Goal: Task Accomplishment & Management: Manage account settings

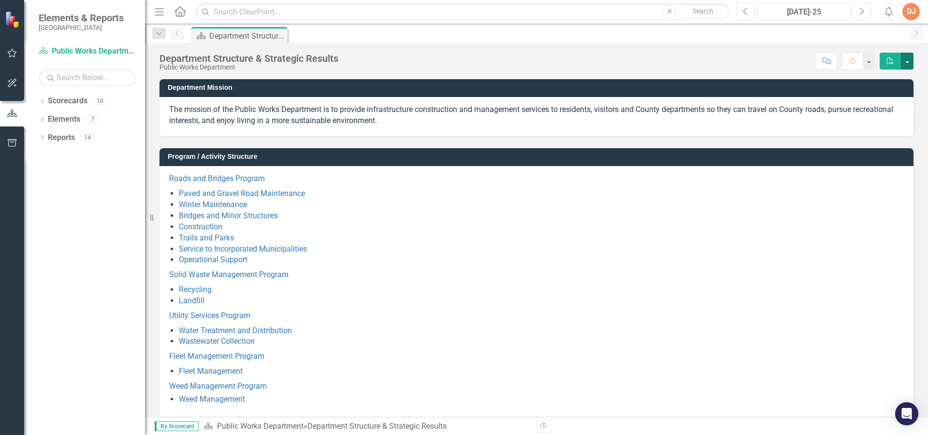
click at [912, 59] on button "button" at bounding box center [907, 61] width 13 height 17
click at [778, 59] on div "Score: N/A [DATE]-25 Completed Comment Favorite PDF" at bounding box center [628, 61] width 570 height 16
click at [41, 101] on icon "Dropdown" at bounding box center [42, 102] width 7 height 5
click at [47, 117] on icon at bounding box center [47, 118] width 2 height 5
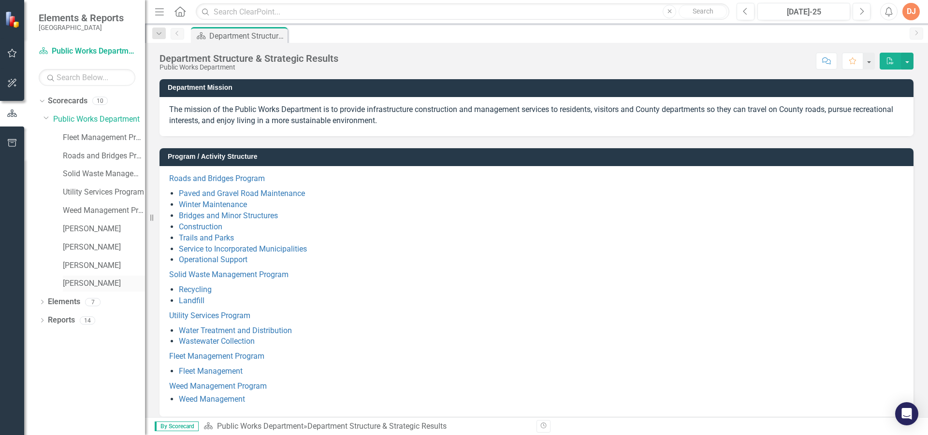
click at [73, 284] on link "[PERSON_NAME]" at bounding box center [104, 283] width 82 height 11
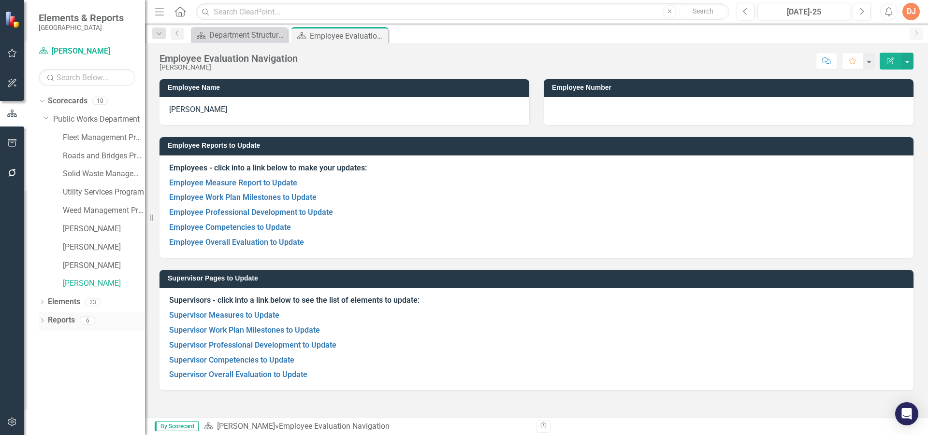
click at [53, 319] on link "Reports" at bounding box center [61, 320] width 27 height 11
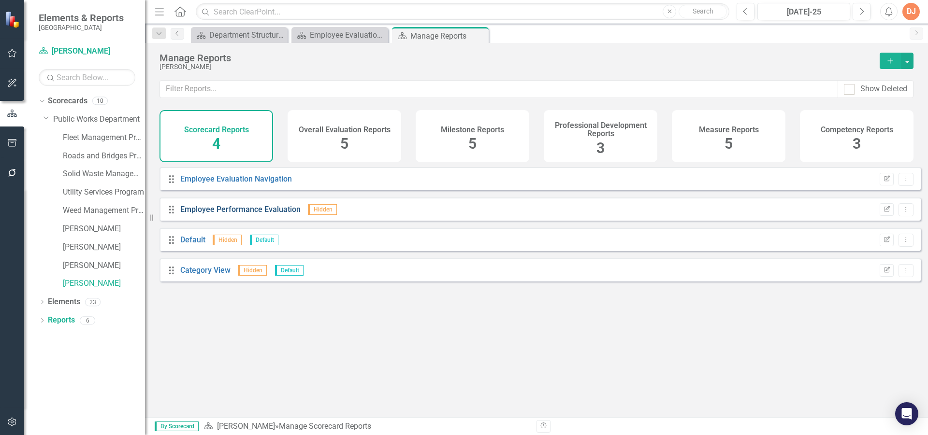
click at [197, 214] on link "Employee Performance Evaluation" at bounding box center [240, 209] width 120 height 9
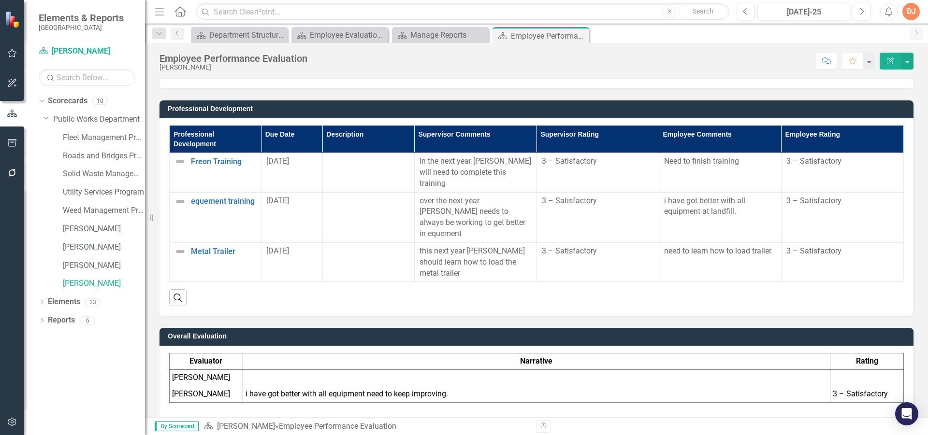
scroll to position [1257, 0]
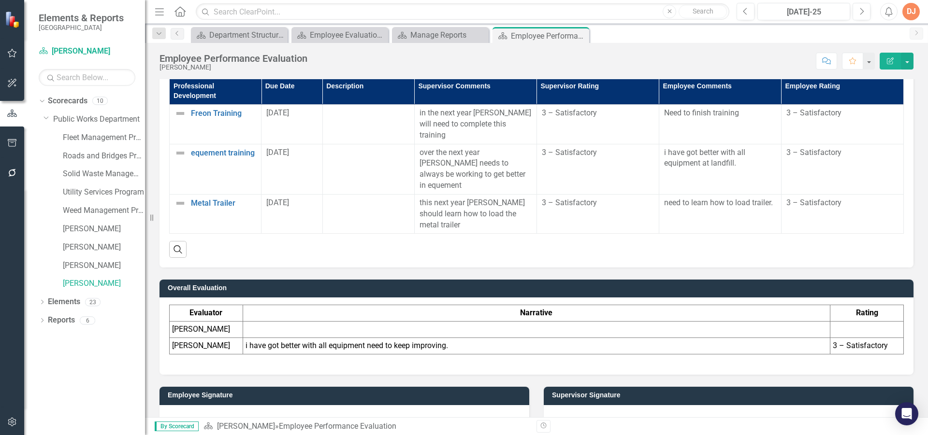
click at [647, 406] on div at bounding box center [729, 420] width 370 height 28
click at [626, 406] on div at bounding box center [729, 420] width 370 height 28
click at [625, 406] on div at bounding box center [729, 420] width 370 height 28
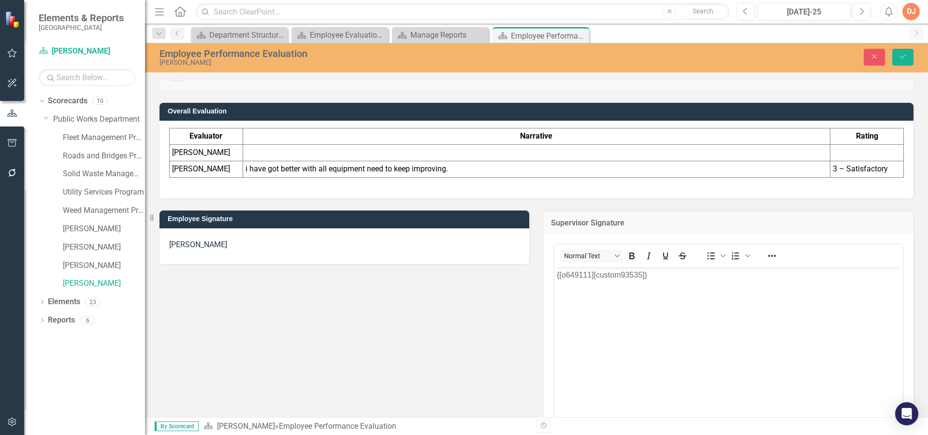
scroll to position [1450, 0]
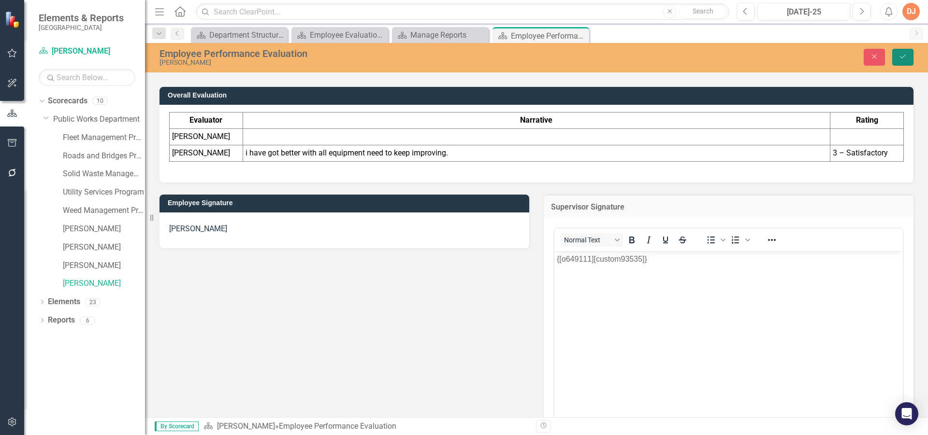
click at [901, 53] on button "Save" at bounding box center [902, 57] width 21 height 17
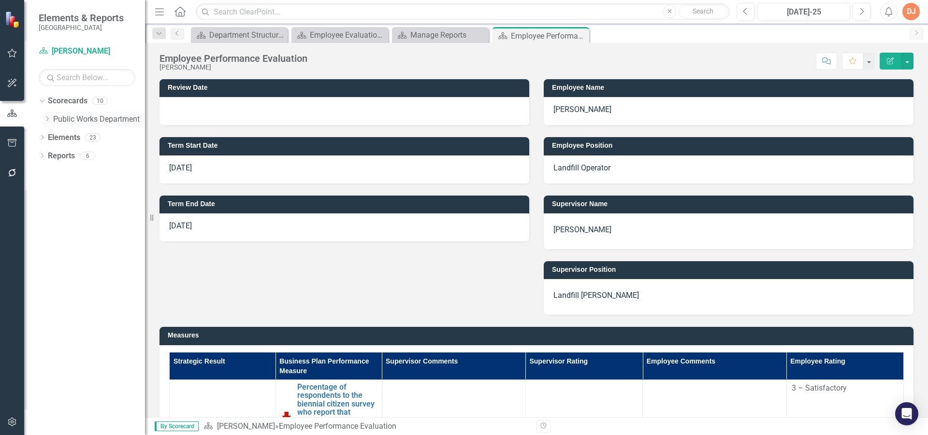
click at [47, 118] on icon at bounding box center [47, 118] width 2 height 5
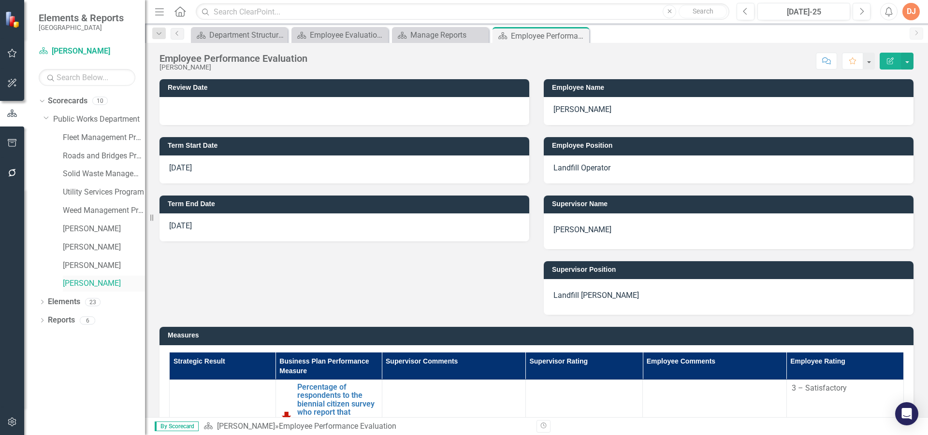
click at [71, 285] on link "[PERSON_NAME]" at bounding box center [104, 283] width 82 height 11
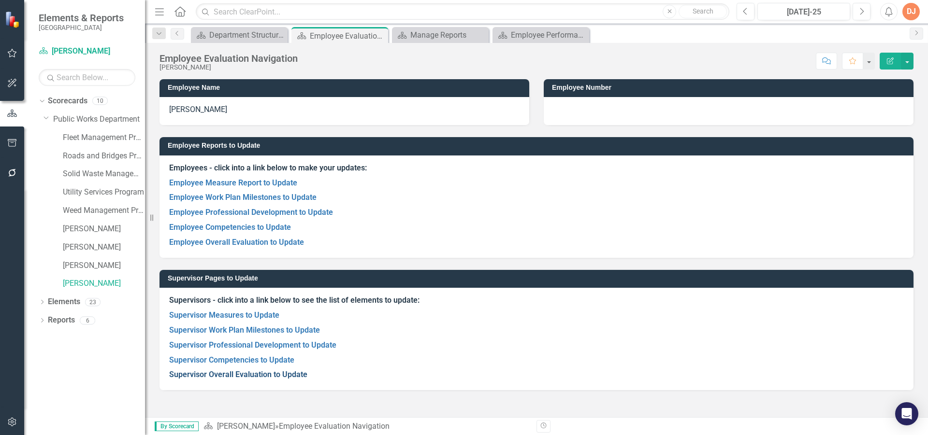
click at [234, 373] on link "Supervisor Overall Evaluation to Update" at bounding box center [238, 374] width 138 height 9
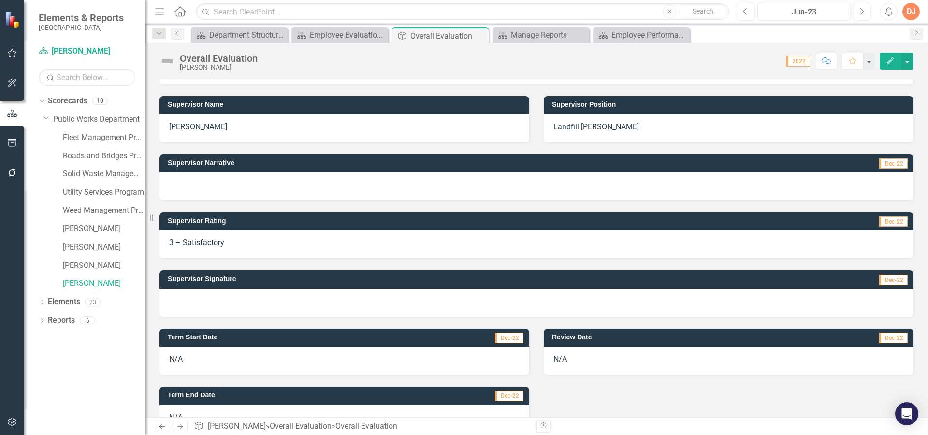
scroll to position [183, 0]
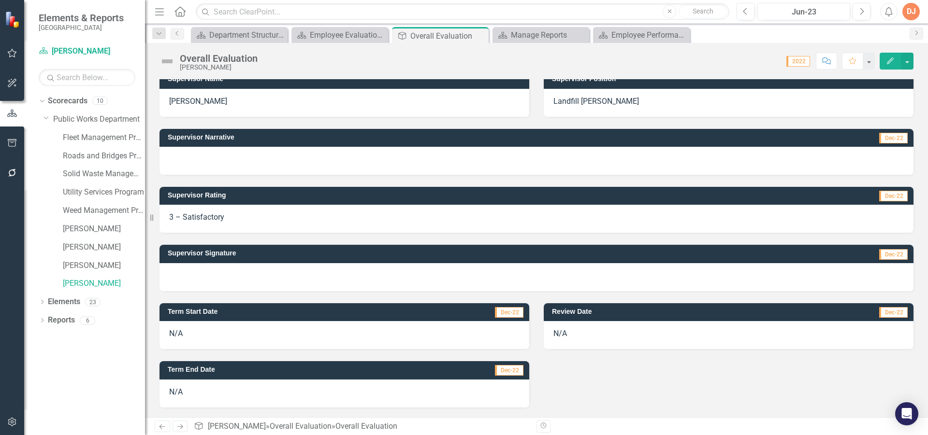
click at [230, 276] on div at bounding box center [537, 277] width 754 height 28
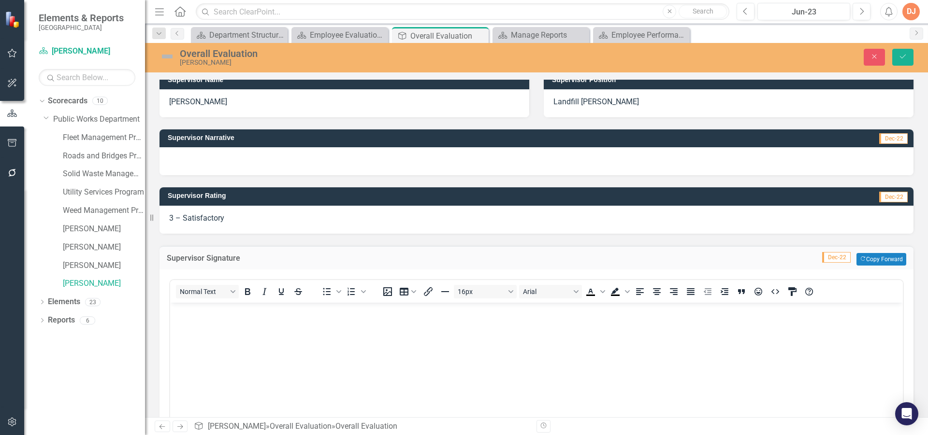
scroll to position [0, 0]
click at [237, 315] on p "Rich Text Area. Press ALT-0 for help." at bounding box center [537, 311] width 728 height 12
click at [898, 56] on button "Save" at bounding box center [902, 57] width 21 height 17
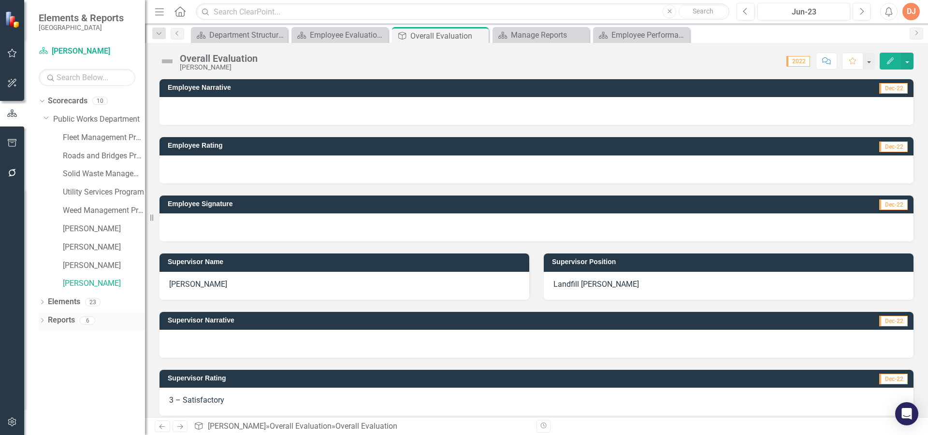
click at [60, 322] on link "Reports" at bounding box center [61, 320] width 27 height 11
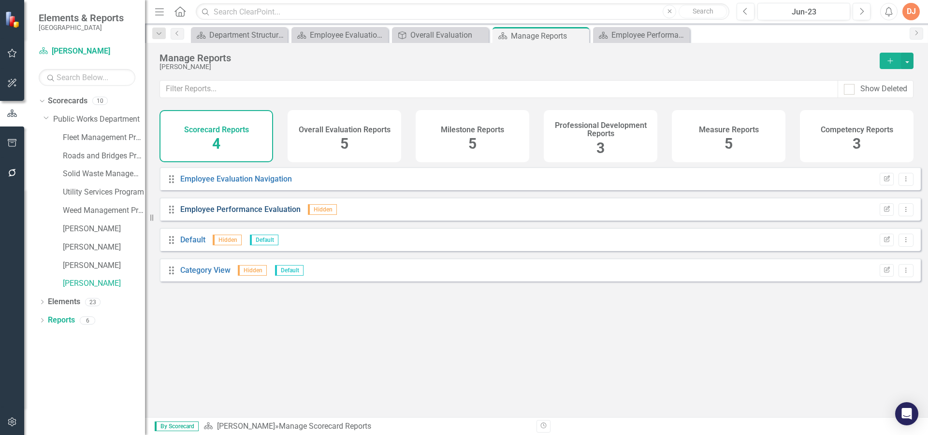
click at [214, 214] on link "Employee Performance Evaluation" at bounding box center [240, 209] width 120 height 9
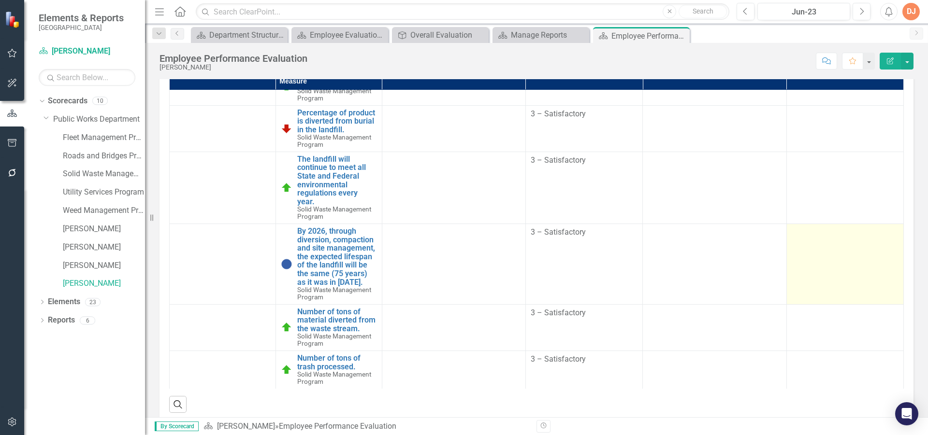
scroll to position [83, 0]
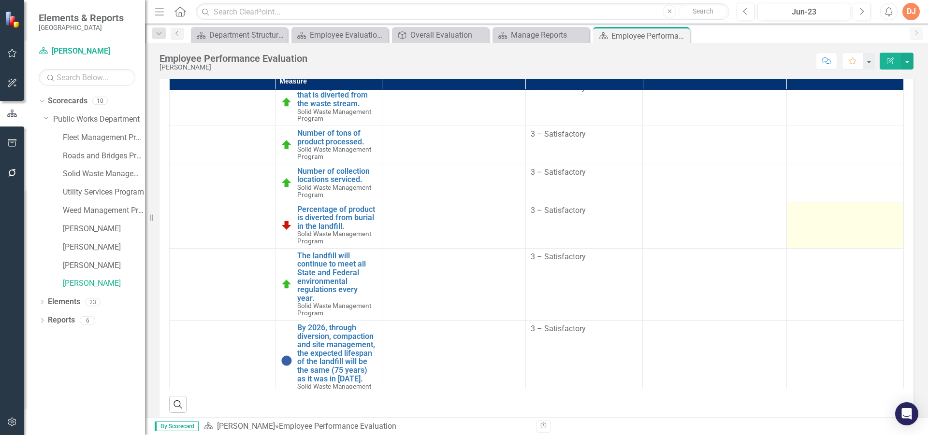
click at [834, 232] on td at bounding box center [844, 225] width 117 height 46
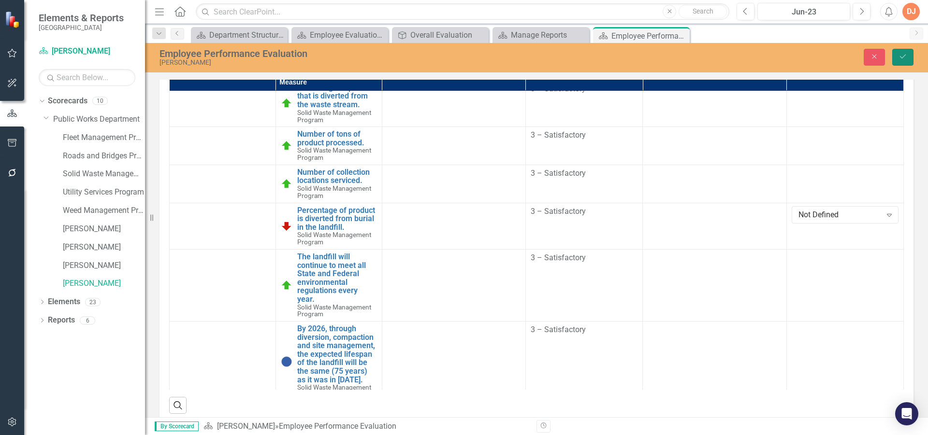
click at [907, 57] on icon "Save" at bounding box center [903, 56] width 9 height 7
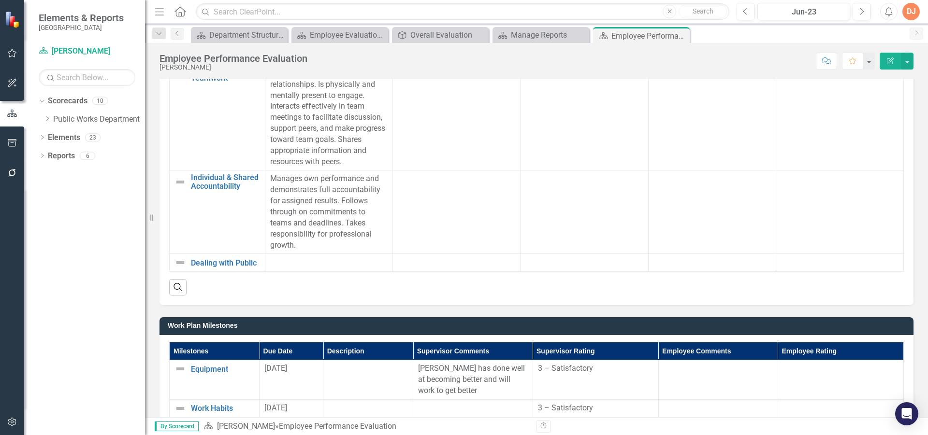
scroll to position [822, 0]
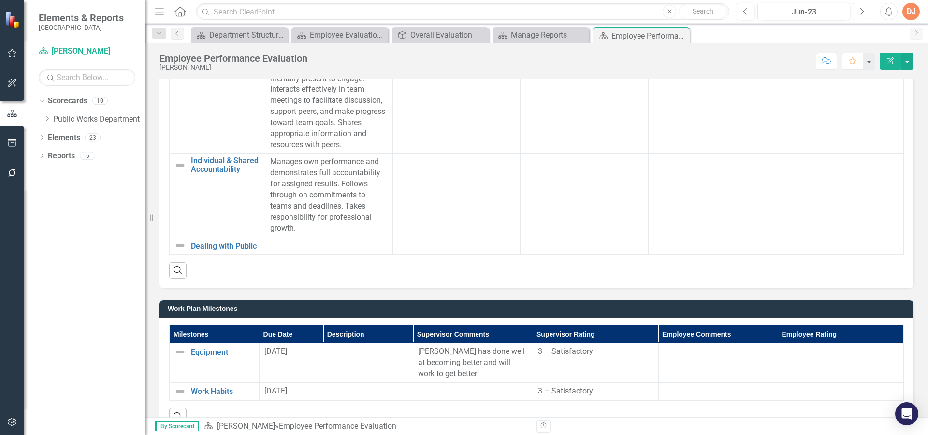
click at [861, 16] on button "Next" at bounding box center [862, 11] width 18 height 17
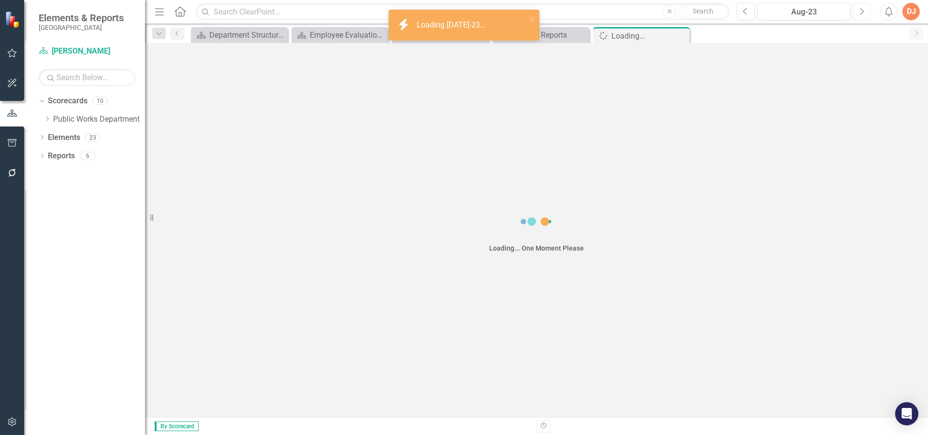
click at [861, 16] on button "Next" at bounding box center [862, 11] width 18 height 17
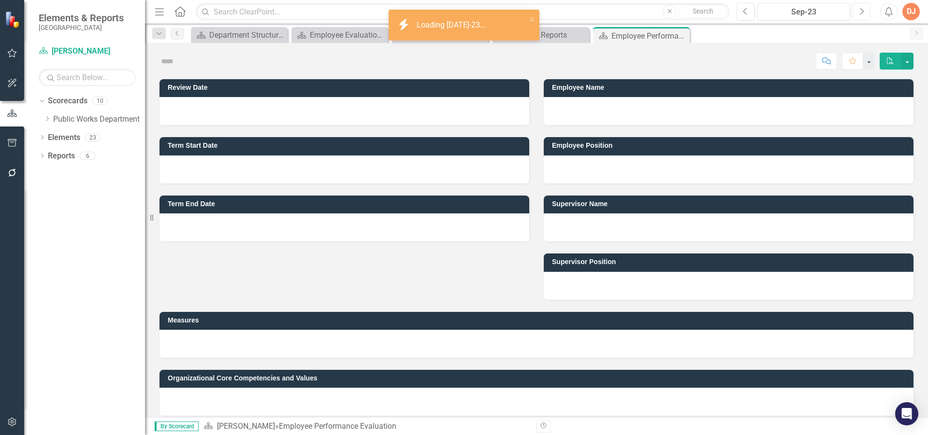
click at [861, 16] on button "Next" at bounding box center [862, 11] width 18 height 17
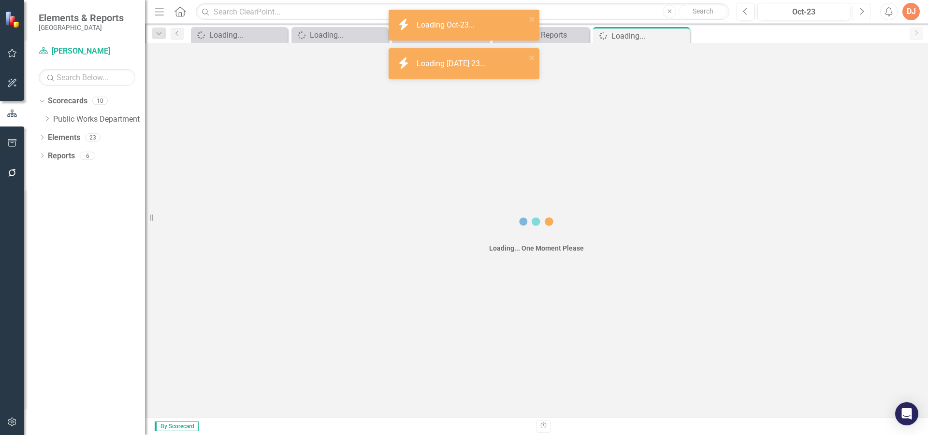
click at [861, 16] on button "Next" at bounding box center [862, 11] width 18 height 17
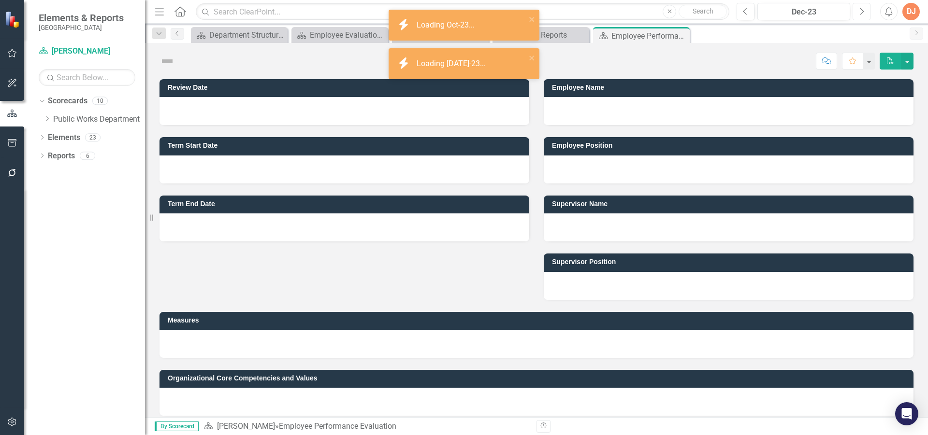
click at [861, 16] on button "Next" at bounding box center [862, 11] width 18 height 17
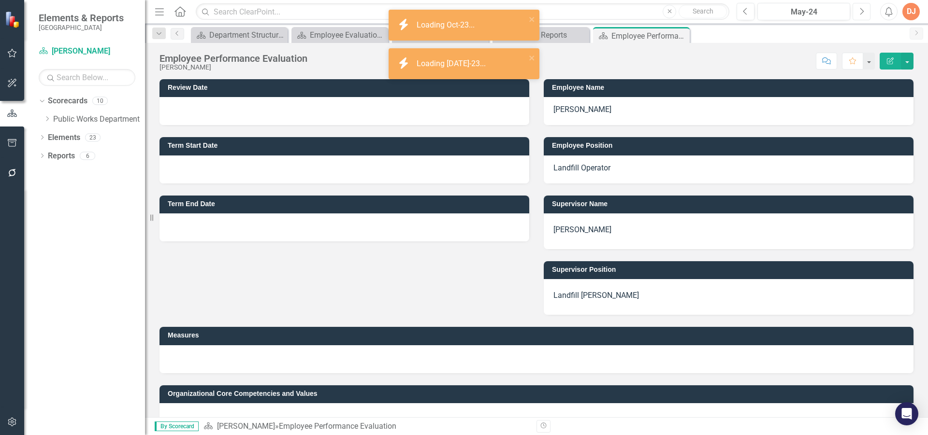
click at [861, 16] on button "Next" at bounding box center [862, 11] width 18 height 17
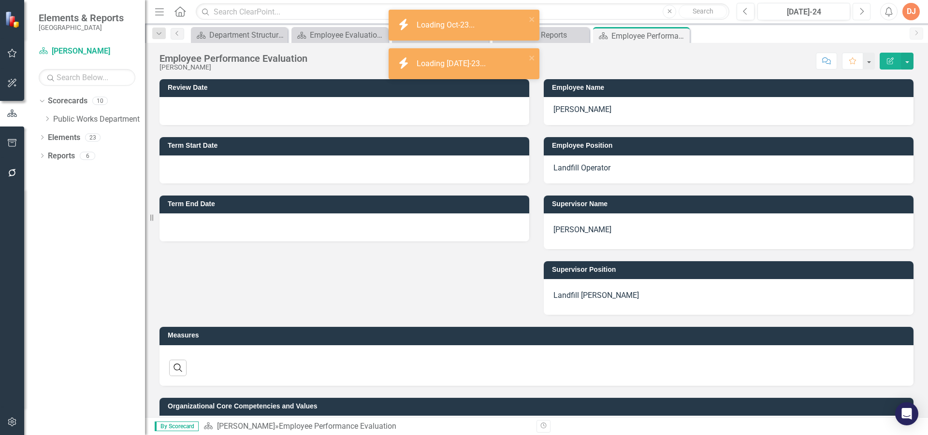
click at [861, 16] on button "Next" at bounding box center [862, 11] width 18 height 17
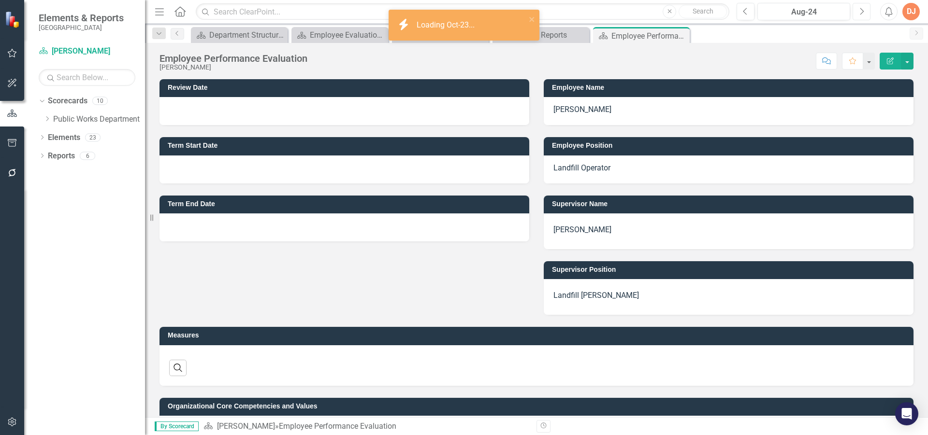
click at [861, 16] on button "Next" at bounding box center [862, 11] width 18 height 17
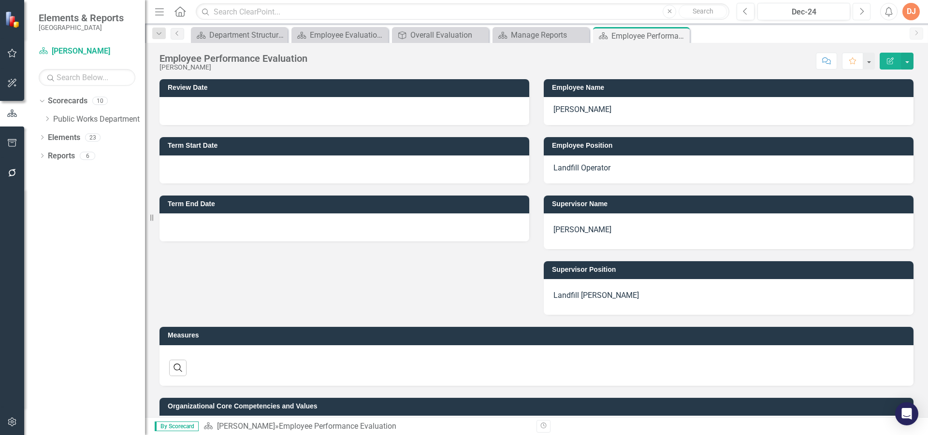
click at [861, 16] on button "Next" at bounding box center [862, 11] width 18 height 17
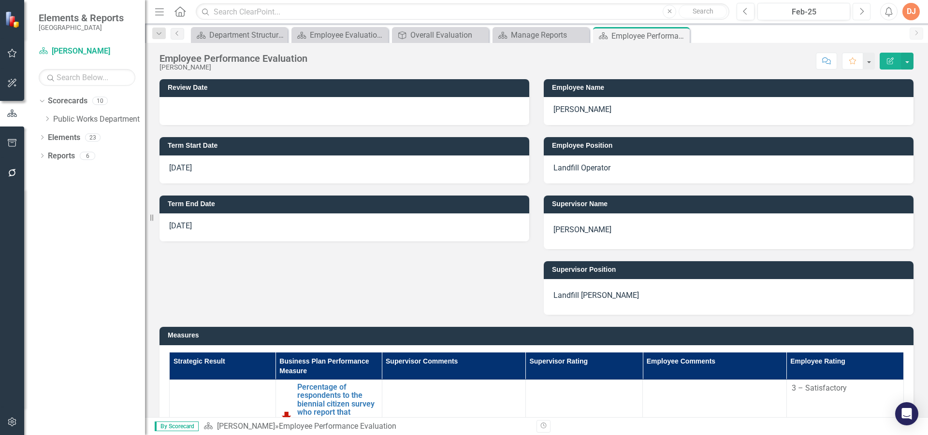
click at [865, 11] on button "Next" at bounding box center [862, 11] width 18 height 17
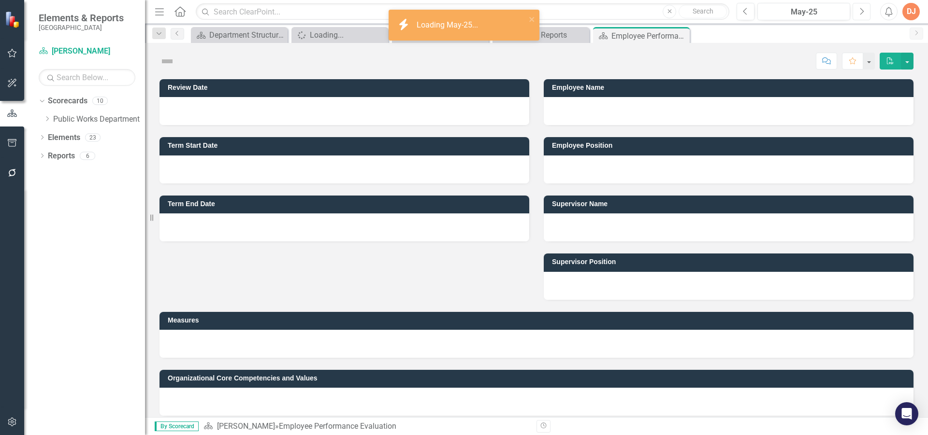
click at [865, 11] on button "Next" at bounding box center [862, 11] width 18 height 17
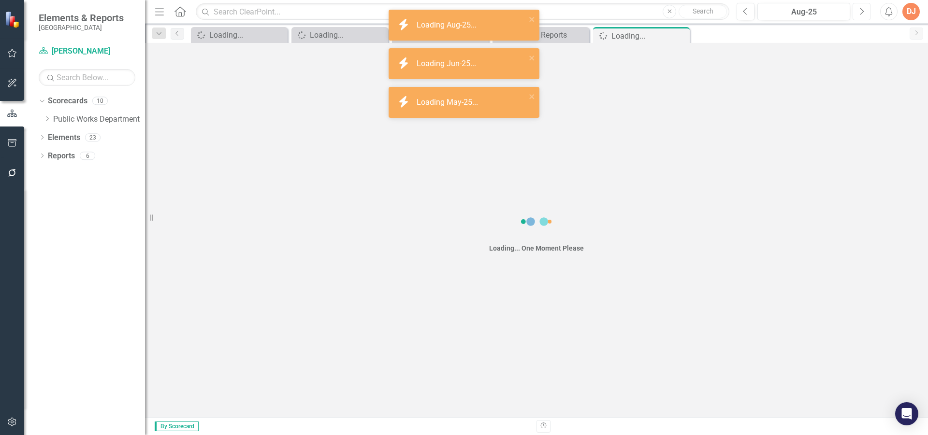
click at [865, 11] on button "Next" at bounding box center [862, 11] width 18 height 17
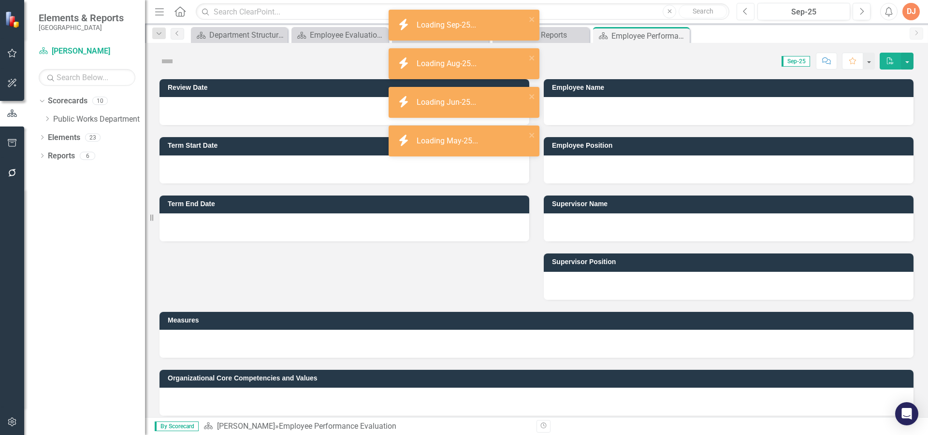
click at [746, 13] on icon "Previous" at bounding box center [745, 11] width 5 height 9
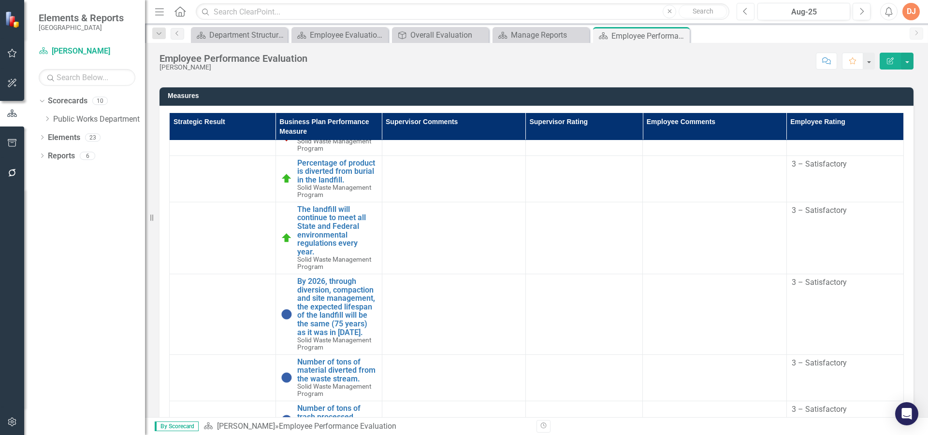
scroll to position [97, 0]
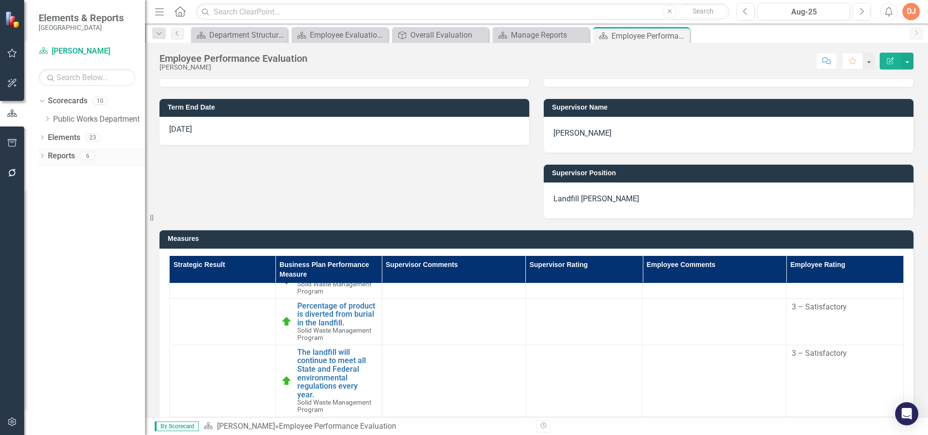
click at [44, 154] on div "Dropdown" at bounding box center [42, 157] width 7 height 8
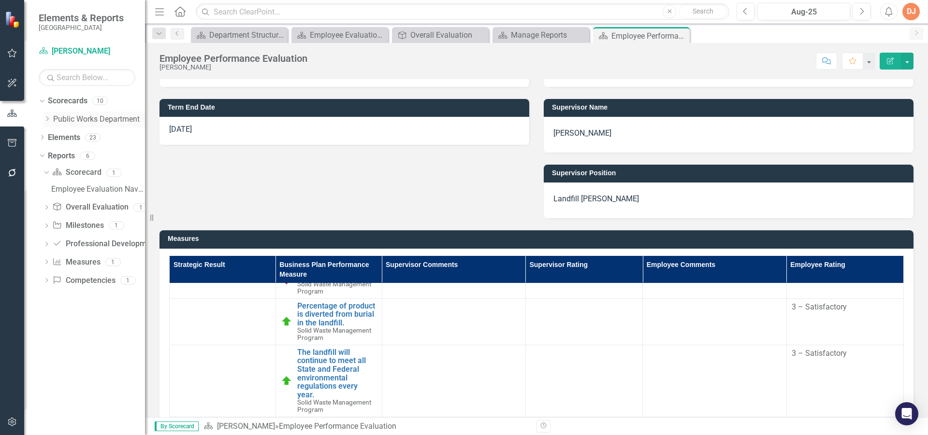
click at [47, 119] on icon "Dropdown" at bounding box center [47, 119] width 7 height 6
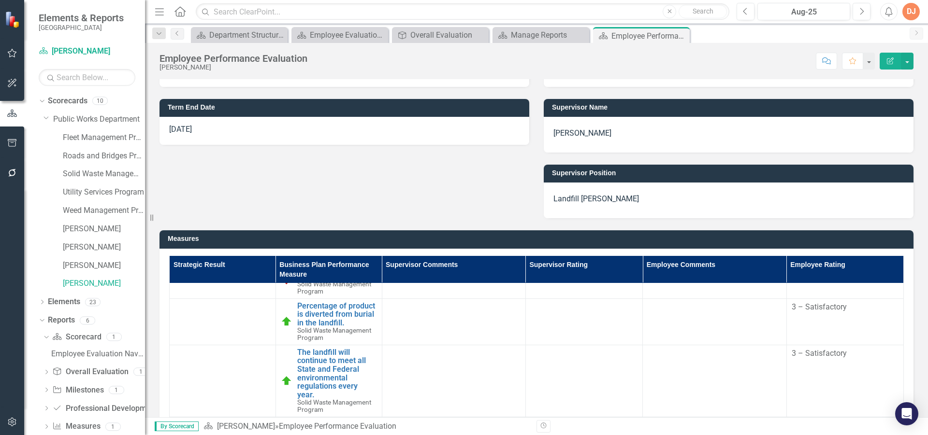
click at [188, 331] on td at bounding box center [223, 322] width 106 height 46
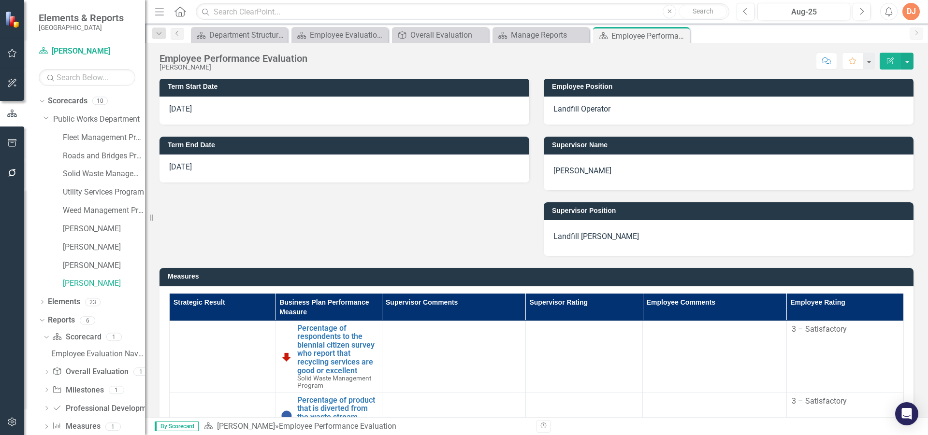
scroll to position [145, 0]
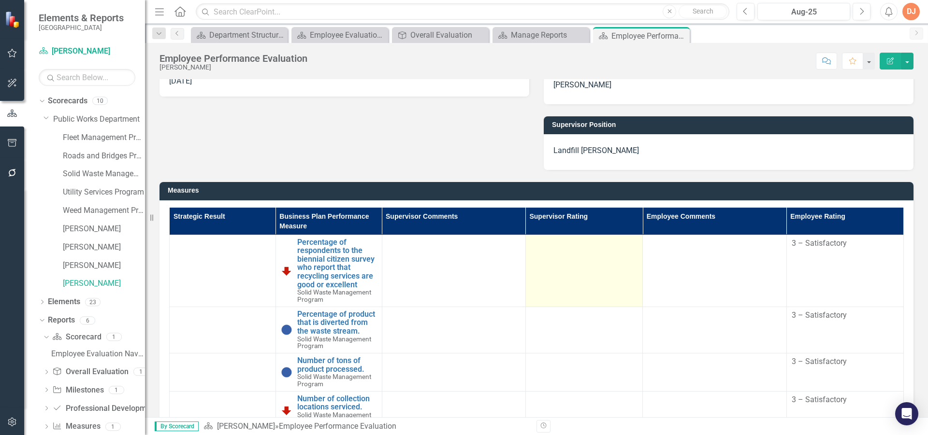
click at [552, 284] on td at bounding box center [583, 271] width 117 height 72
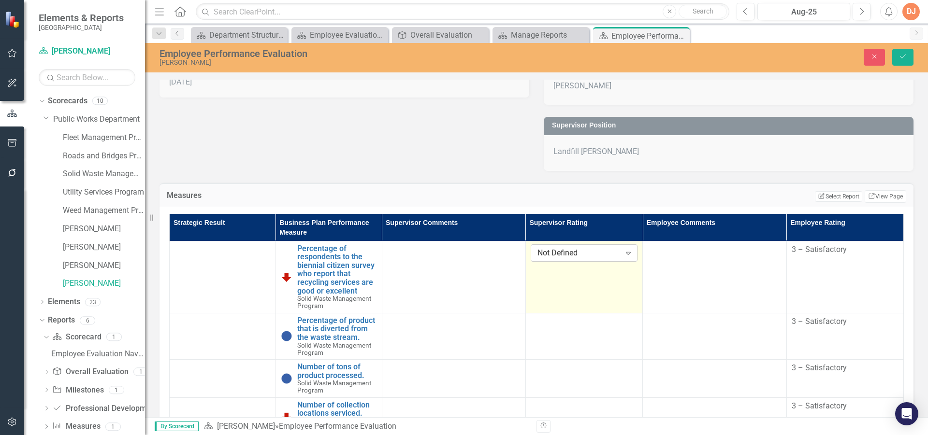
click at [556, 252] on div "Not Defined" at bounding box center [578, 252] width 83 height 11
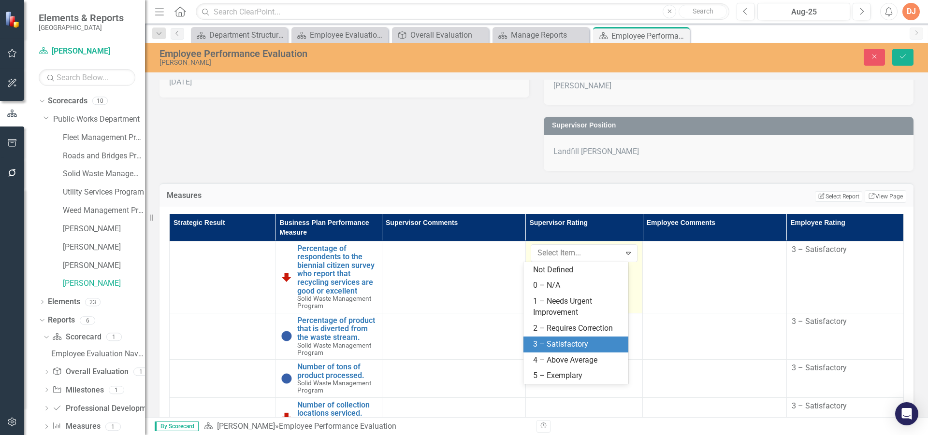
click at [552, 337] on div "3 – Satisfactory" at bounding box center [575, 345] width 104 height 16
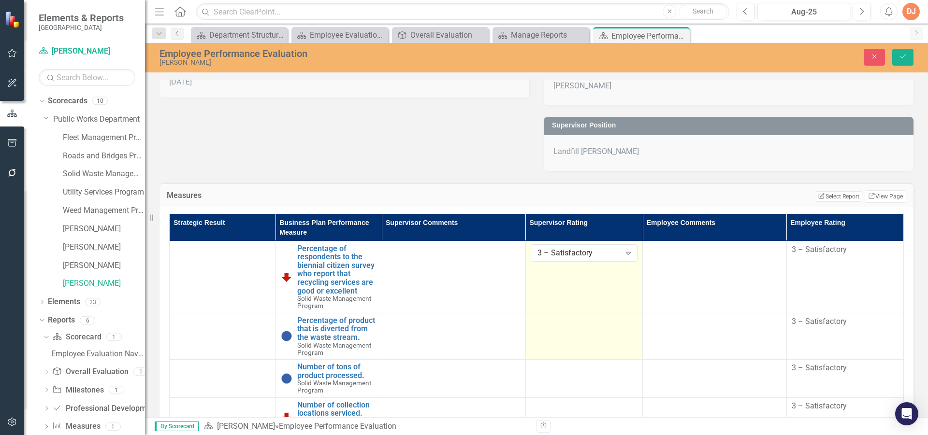
click at [555, 336] on td at bounding box center [583, 336] width 117 height 46
click at [555, 331] on div "Not Defined" at bounding box center [578, 324] width 83 height 11
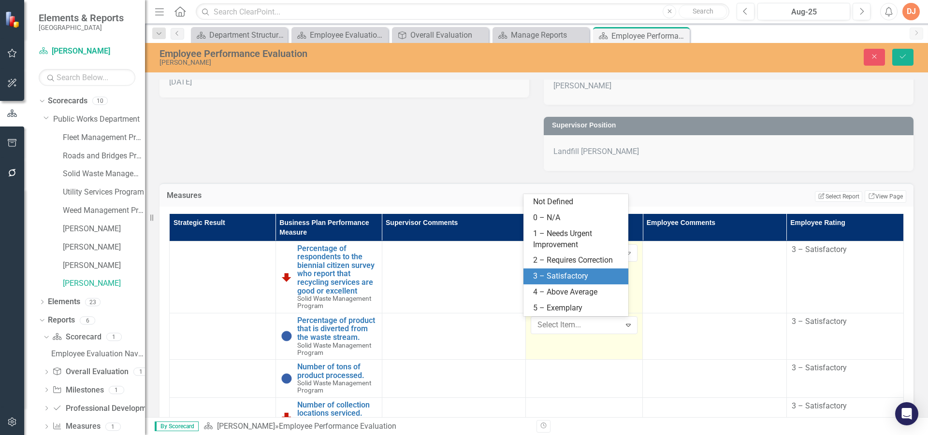
click at [551, 276] on div "3 – Satisfactory" at bounding box center [577, 276] width 89 height 11
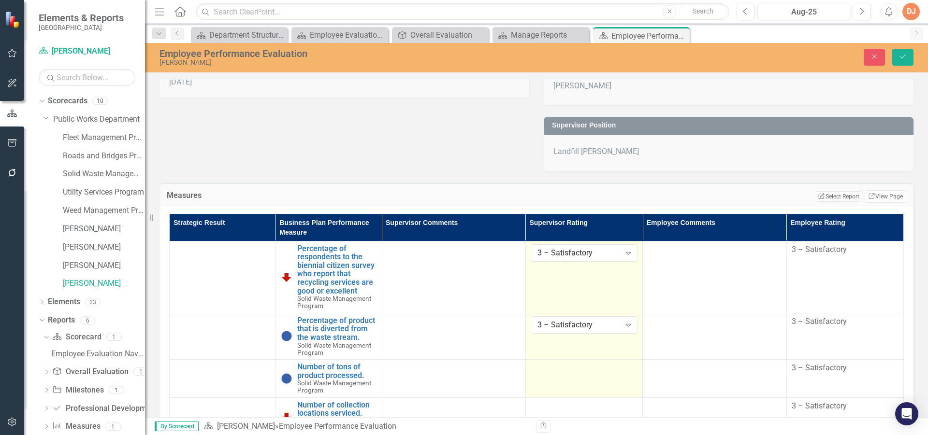
click at [552, 382] on td at bounding box center [583, 379] width 117 height 38
click at [553, 382] on td at bounding box center [583, 379] width 117 height 38
click at [553, 372] on div "Not Defined" at bounding box center [578, 371] width 83 height 11
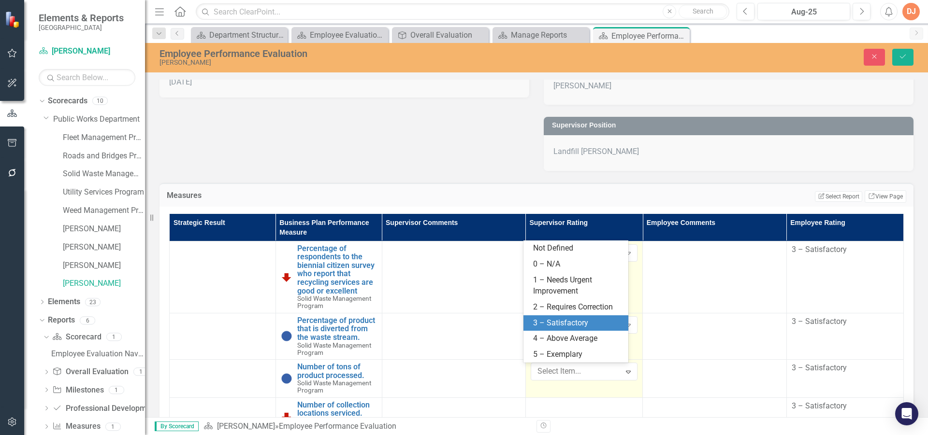
click at [553, 319] on div "3 – Satisfactory" at bounding box center [577, 323] width 89 height 11
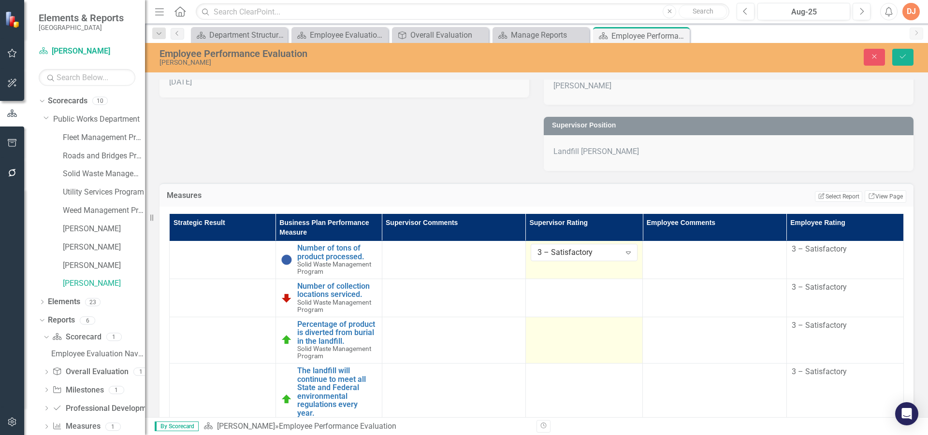
scroll to position [97, 0]
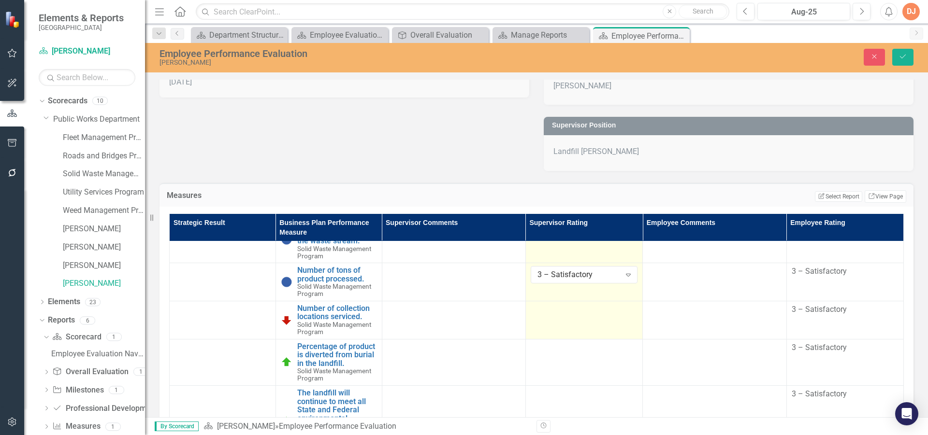
click at [551, 311] on div at bounding box center [584, 311] width 107 height 12
click at [550, 311] on div "Not Defined" at bounding box center [578, 313] width 83 height 11
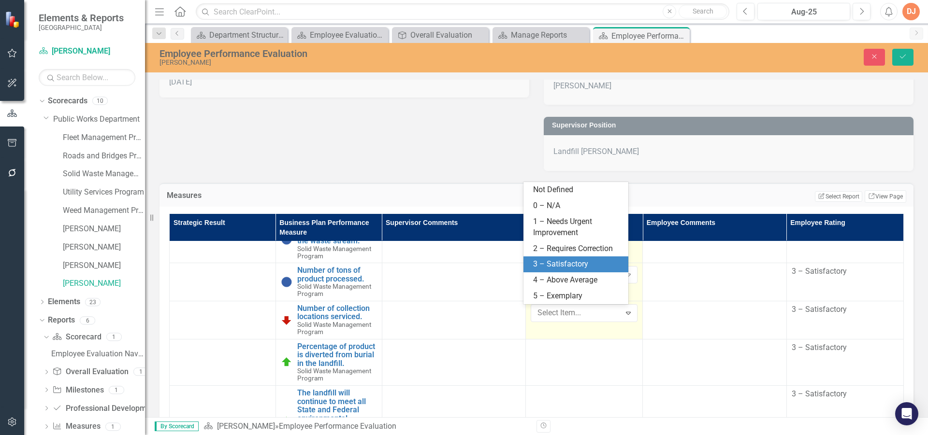
click at [554, 266] on div "3 – Satisfactory" at bounding box center [577, 264] width 89 height 11
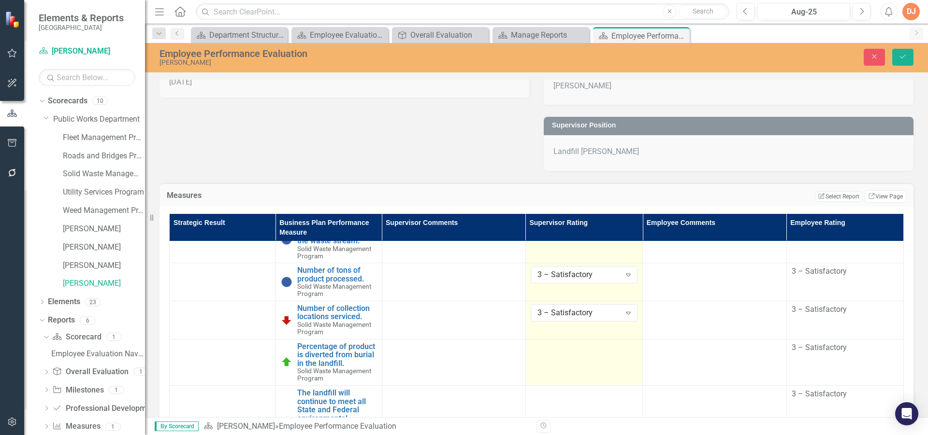
click at [541, 366] on td at bounding box center [583, 362] width 117 height 46
click at [543, 350] on div "Not Defined" at bounding box center [578, 351] width 83 height 11
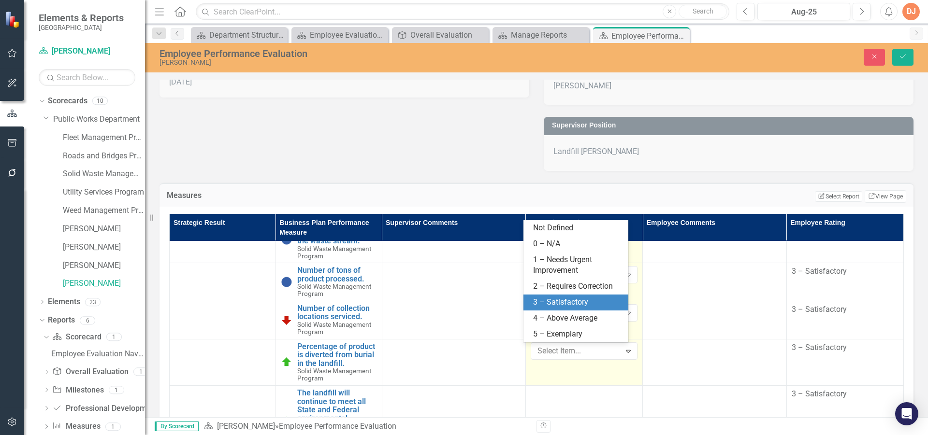
click at [551, 305] on div "3 – Satisfactory" at bounding box center [577, 302] width 89 height 11
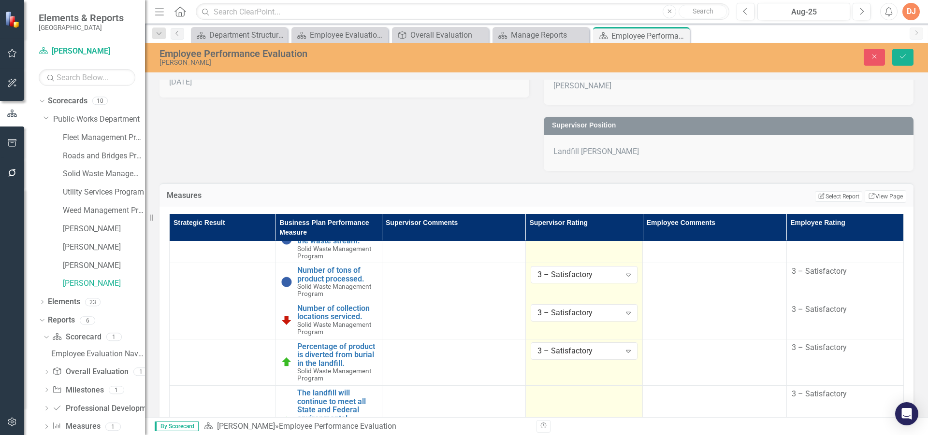
click at [541, 401] on td at bounding box center [583, 422] width 117 height 72
click at [549, 399] on div "Not Defined" at bounding box center [578, 397] width 83 height 11
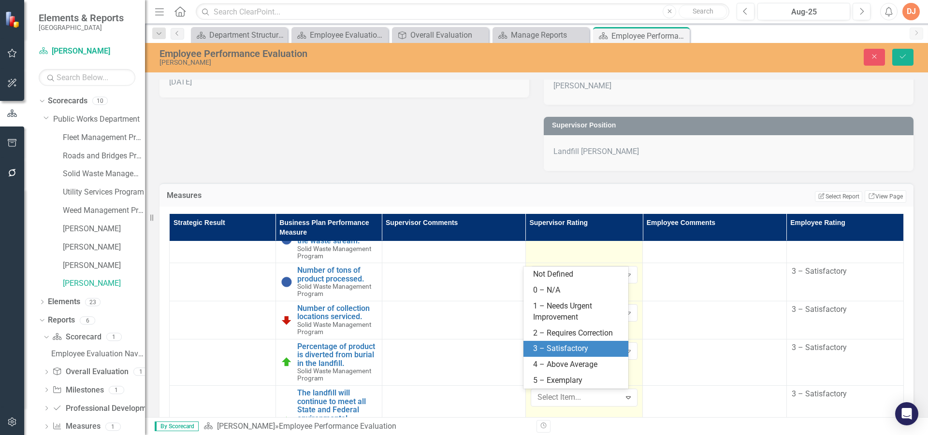
click at [558, 351] on div "3 – Satisfactory" at bounding box center [577, 349] width 89 height 11
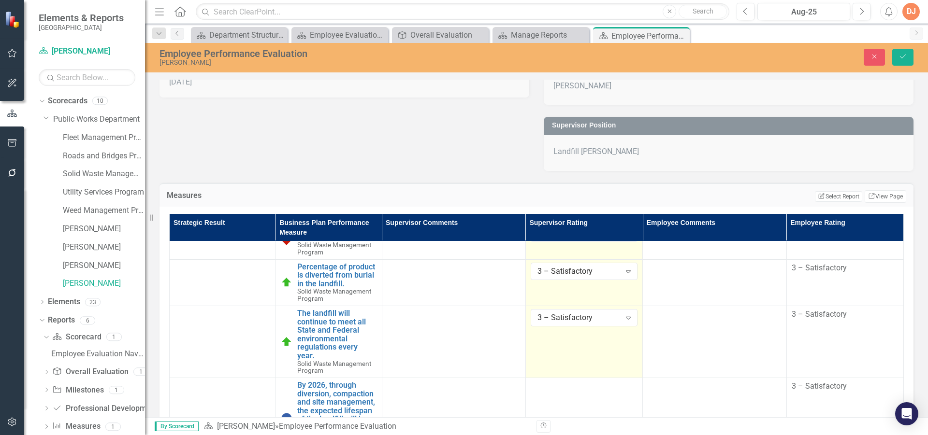
scroll to position [179, 0]
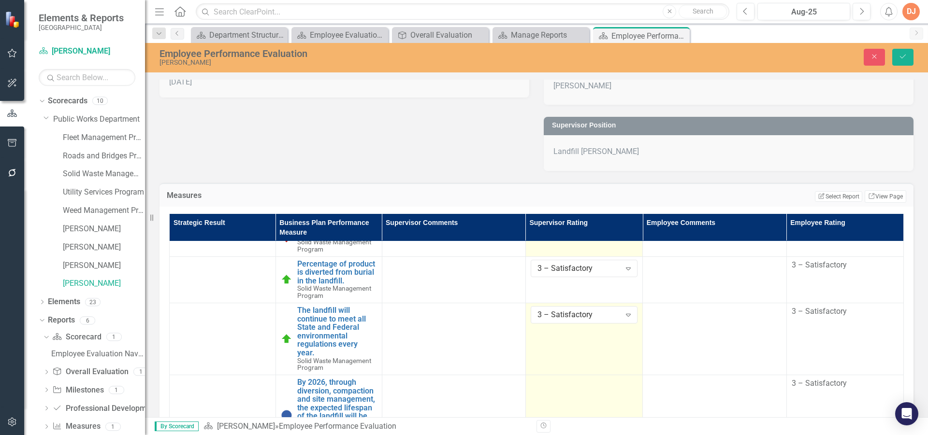
click at [554, 391] on td at bounding box center [583, 416] width 117 height 81
click at [553, 391] on div "Not Defined" at bounding box center [578, 387] width 83 height 11
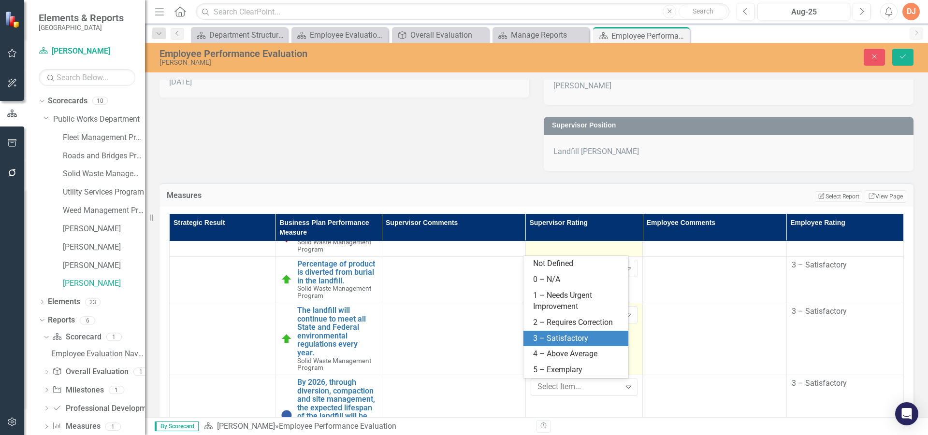
click at [555, 337] on div "3 – Satisfactory" at bounding box center [577, 339] width 89 height 11
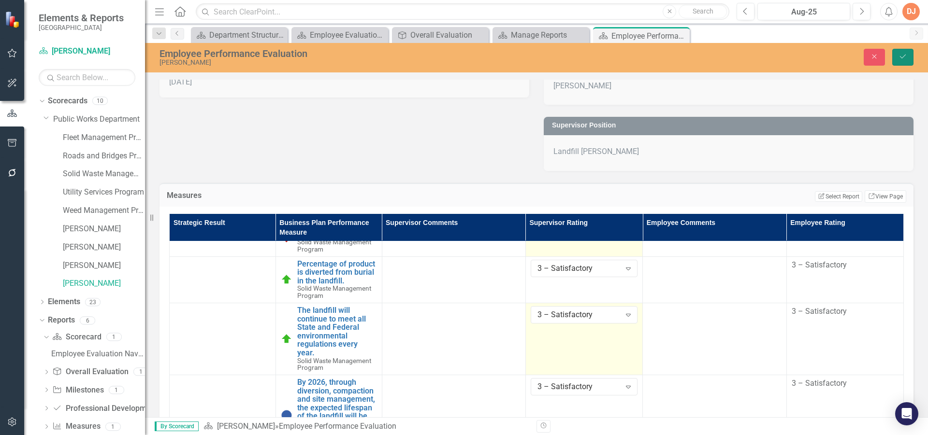
click at [899, 54] on icon "Save" at bounding box center [903, 56] width 9 height 7
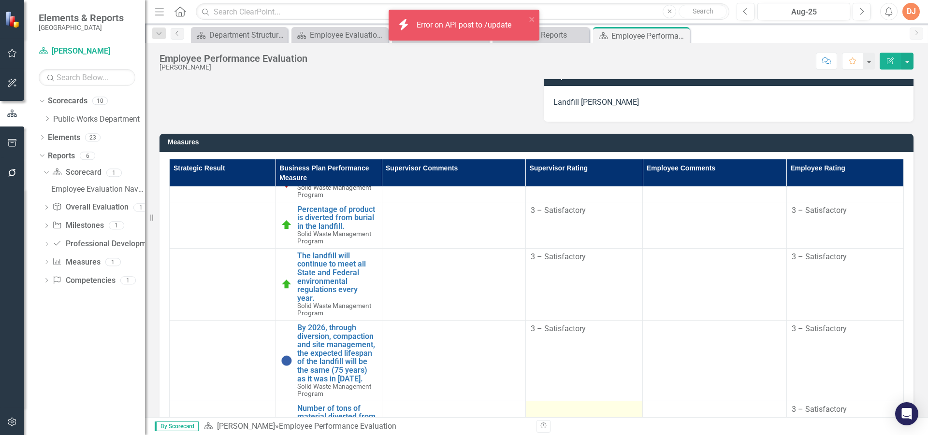
click at [533, 411] on div at bounding box center [584, 411] width 107 height 12
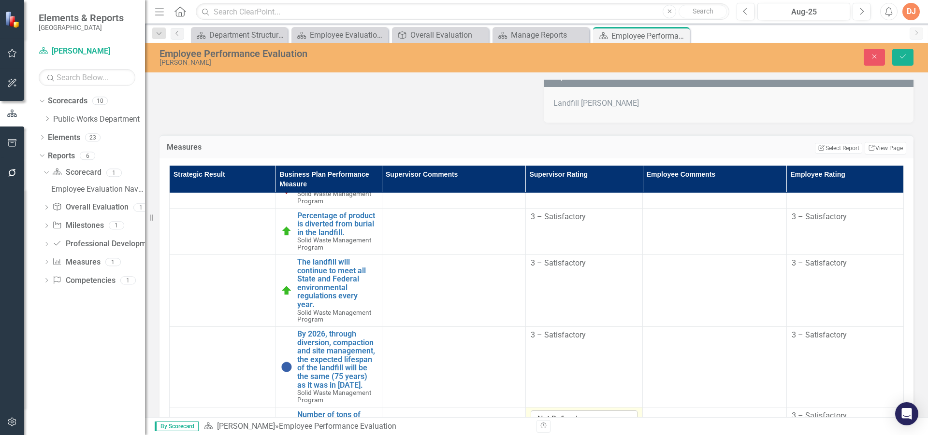
click at [538, 416] on div "Not Defined" at bounding box center [578, 419] width 83 height 11
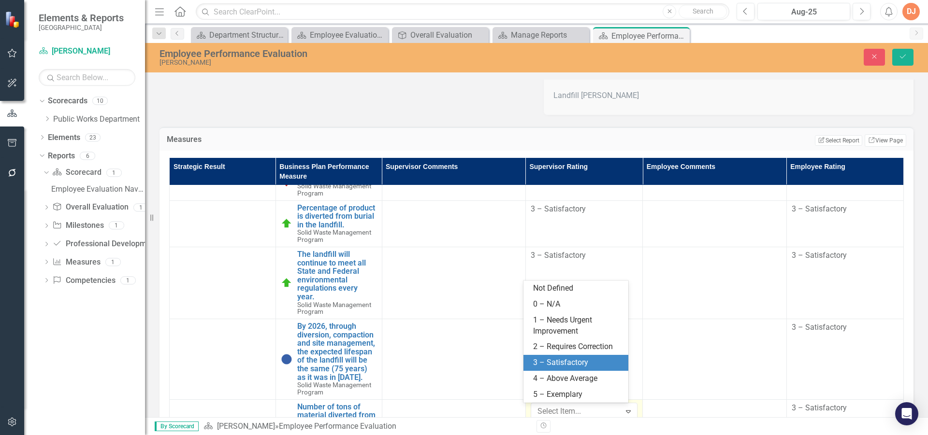
click at [558, 360] on div "3 – Satisfactory" at bounding box center [577, 363] width 89 height 11
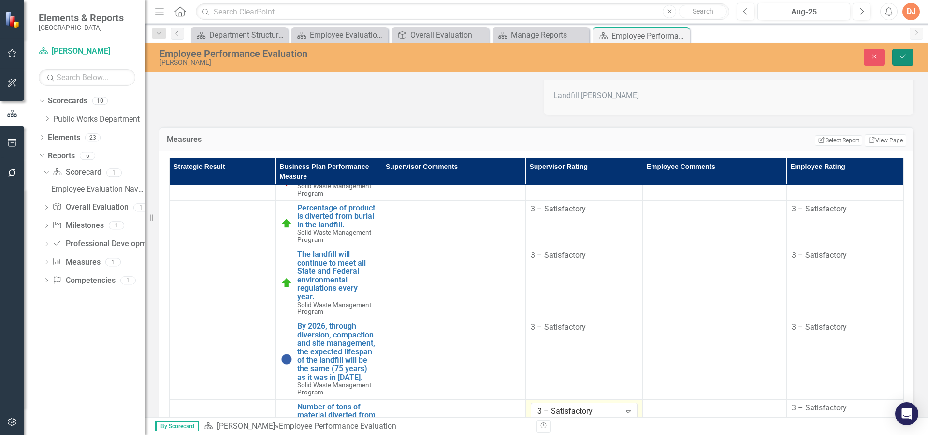
click at [902, 53] on button "Save" at bounding box center [902, 57] width 21 height 17
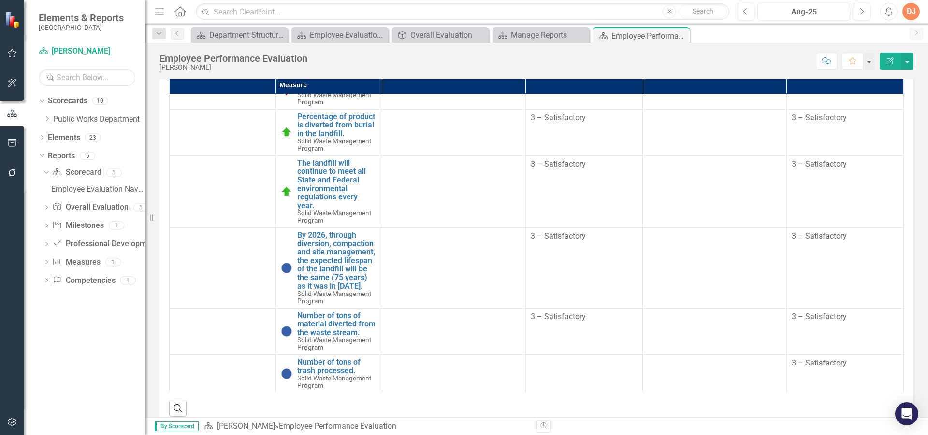
scroll to position [338, 0]
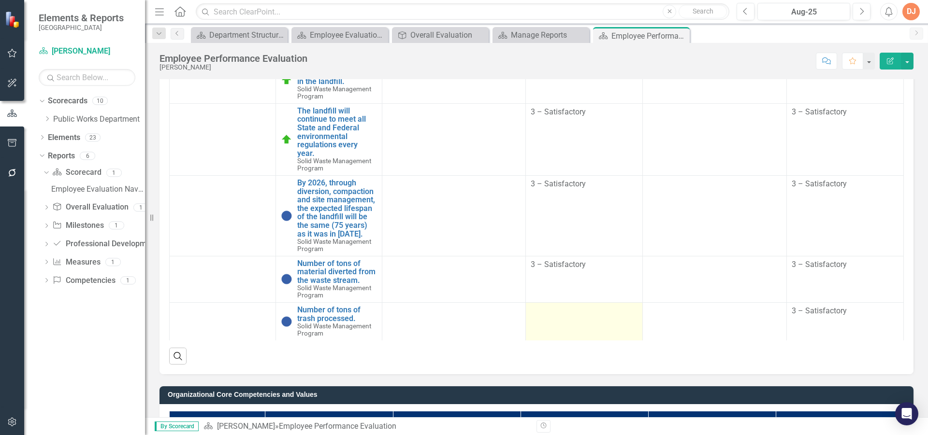
click at [571, 322] on td at bounding box center [583, 322] width 117 height 38
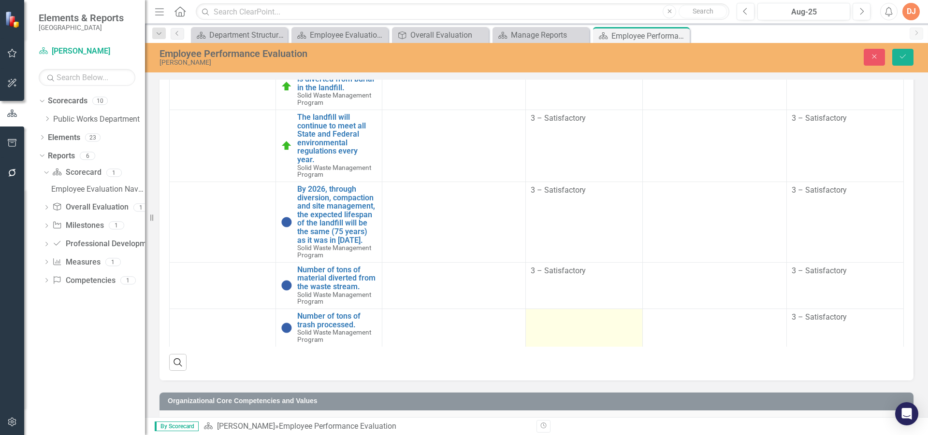
scroll to position [344, 0]
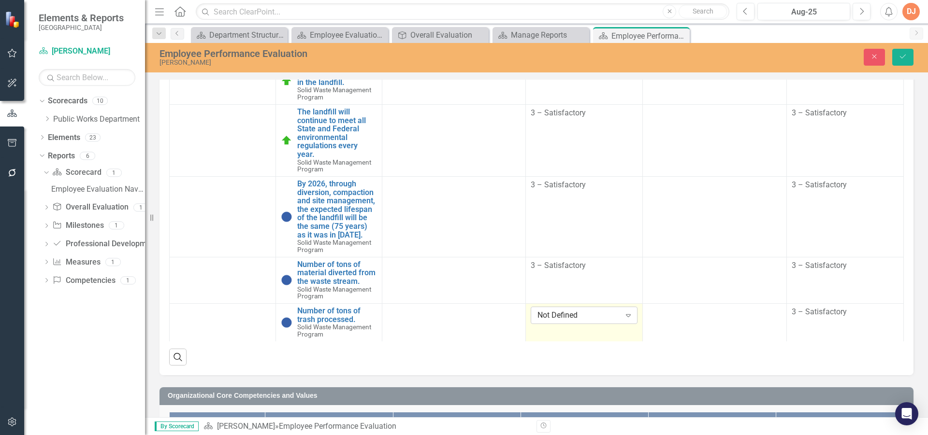
click at [563, 311] on div "Not Defined" at bounding box center [578, 315] width 83 height 11
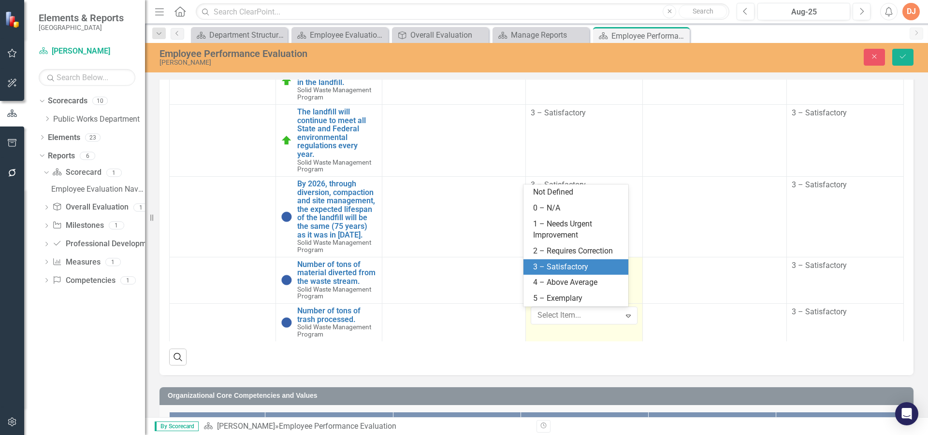
click at [558, 266] on div "3 – Satisfactory" at bounding box center [577, 267] width 89 height 11
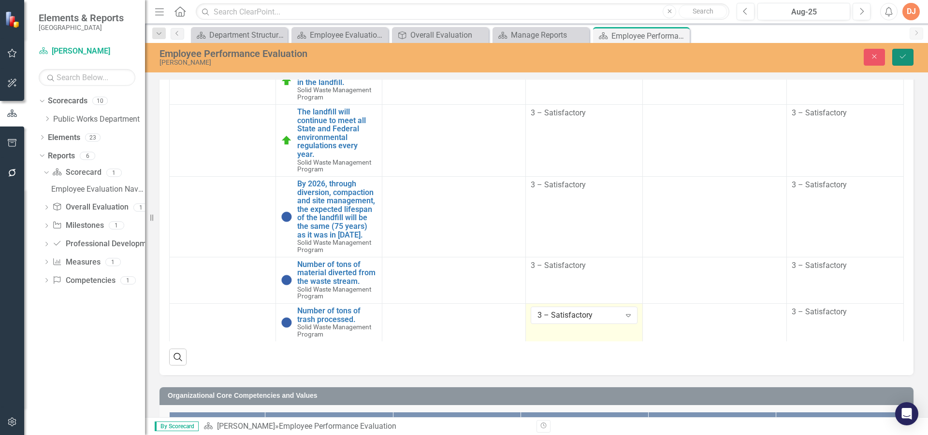
click at [902, 59] on icon "Save" at bounding box center [903, 56] width 9 height 7
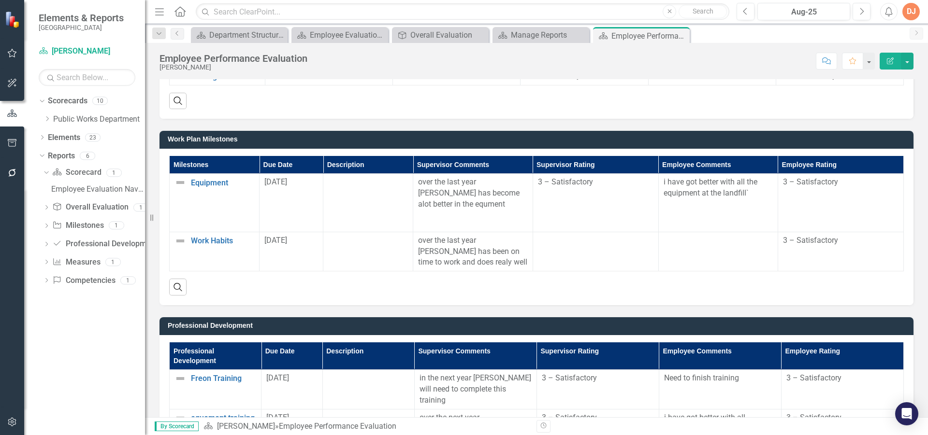
scroll to position [1015, 0]
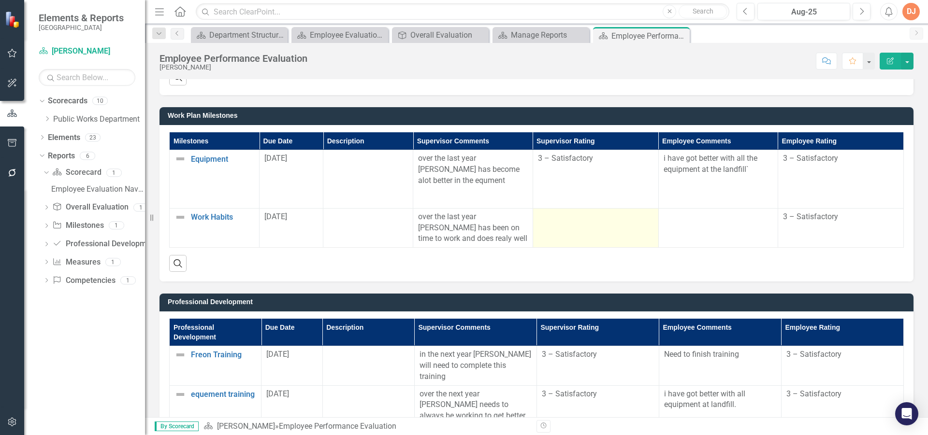
click at [595, 240] on td at bounding box center [596, 228] width 126 height 40
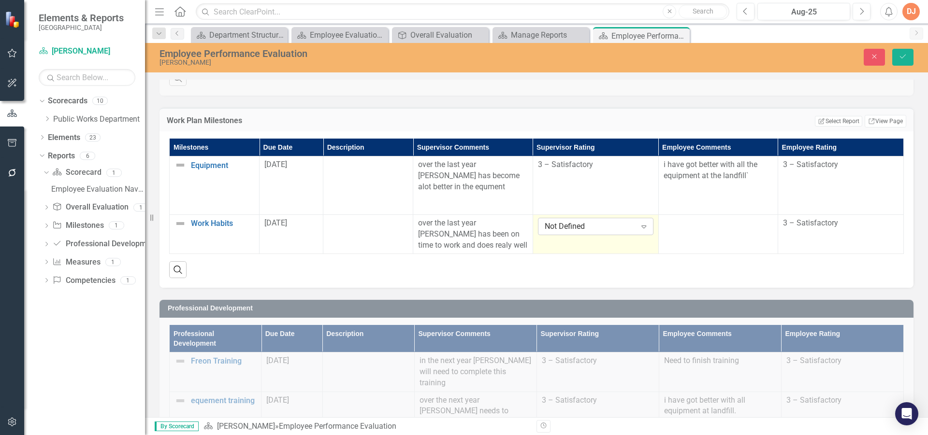
click at [595, 232] on div "Not Defined" at bounding box center [591, 226] width 92 height 11
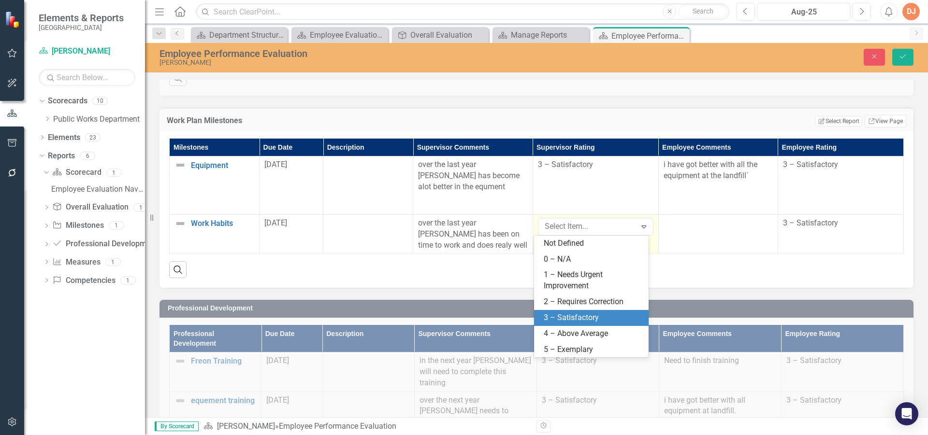
click at [574, 320] on div "3 – Satisfactory" at bounding box center [593, 318] width 99 height 11
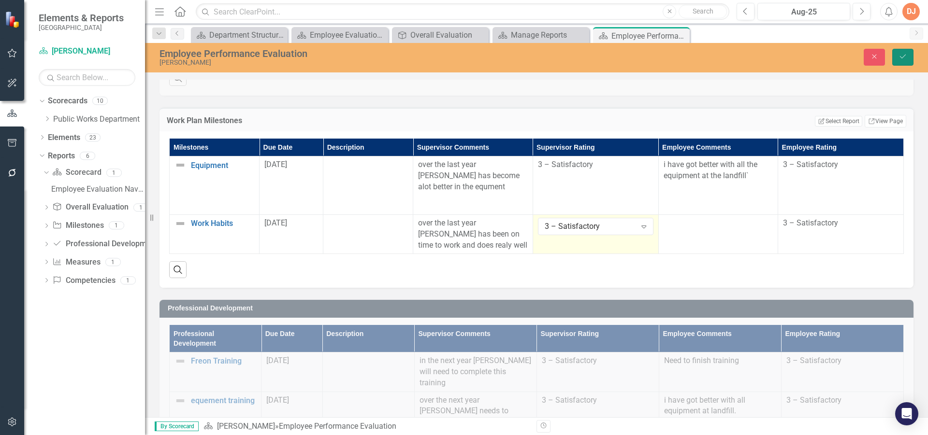
click at [909, 55] on button "Save" at bounding box center [902, 57] width 21 height 17
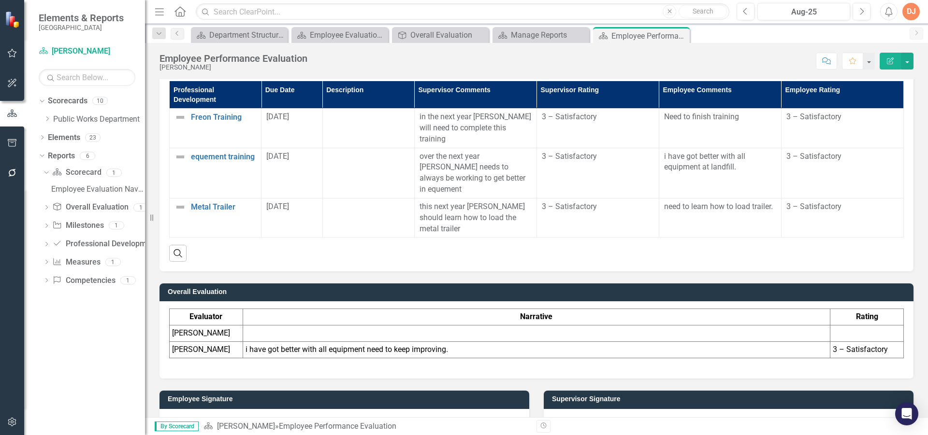
scroll to position [1257, 0]
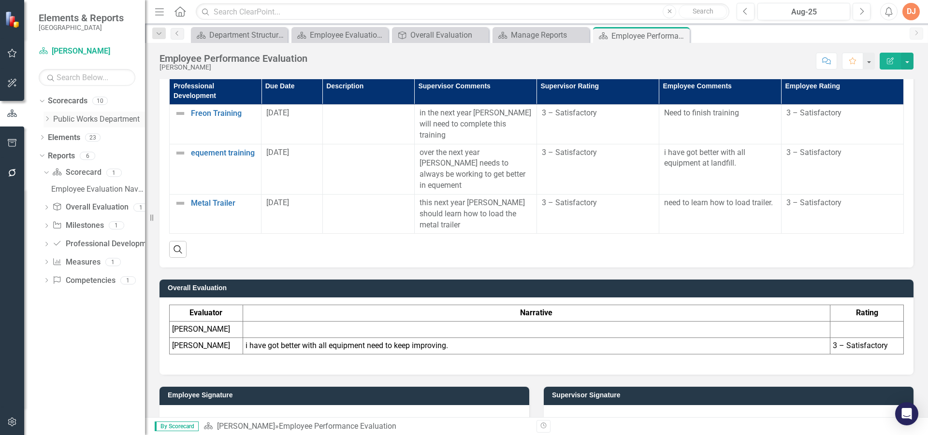
click at [82, 121] on link "Public Works Department" at bounding box center [99, 119] width 92 height 11
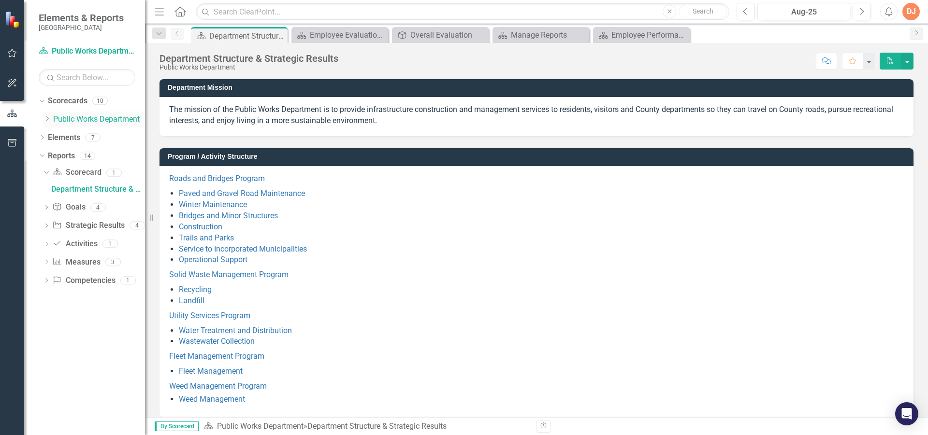
click at [49, 121] on icon "Dropdown" at bounding box center [47, 119] width 7 height 6
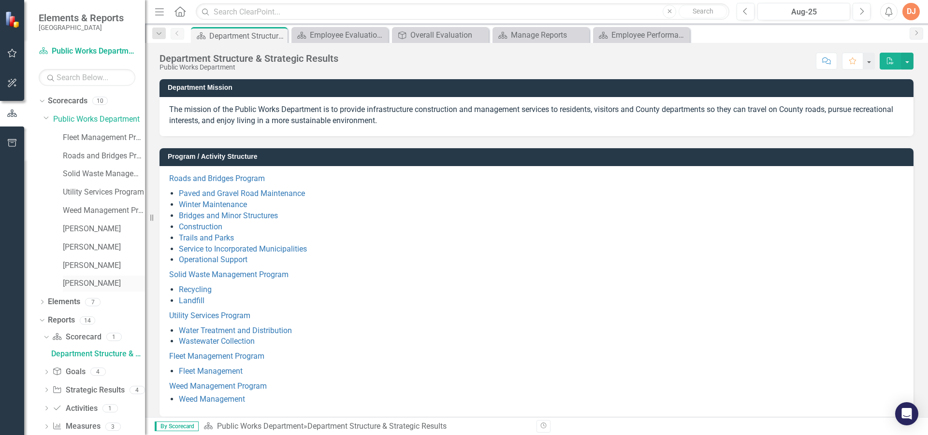
click at [76, 282] on link "[PERSON_NAME]" at bounding box center [104, 283] width 82 height 11
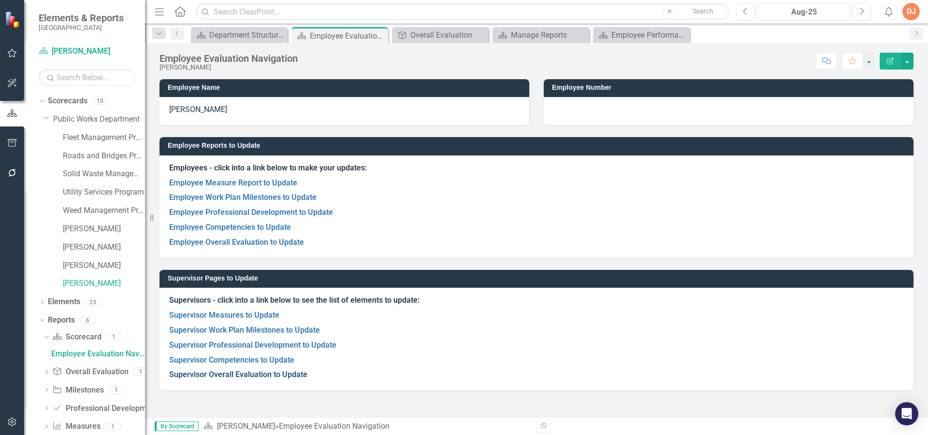
click at [240, 377] on link "Supervisor Overall Evaluation to Update" at bounding box center [238, 374] width 138 height 9
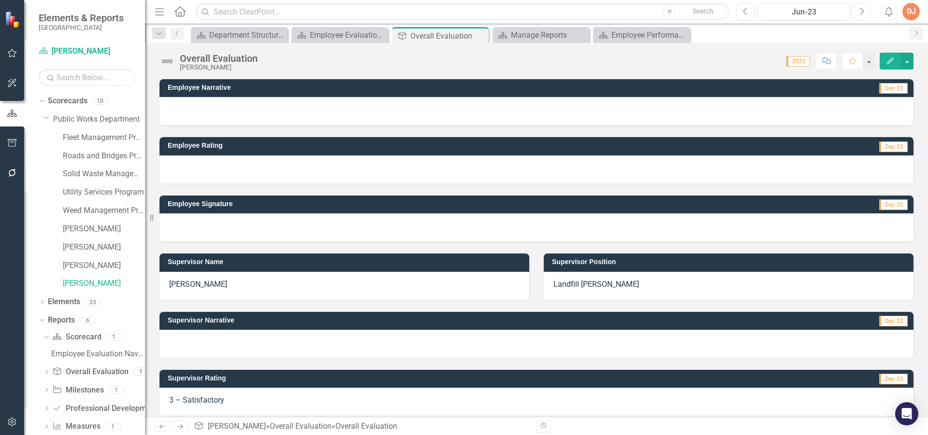
click at [862, 10] on icon "button" at bounding box center [862, 11] width 4 height 7
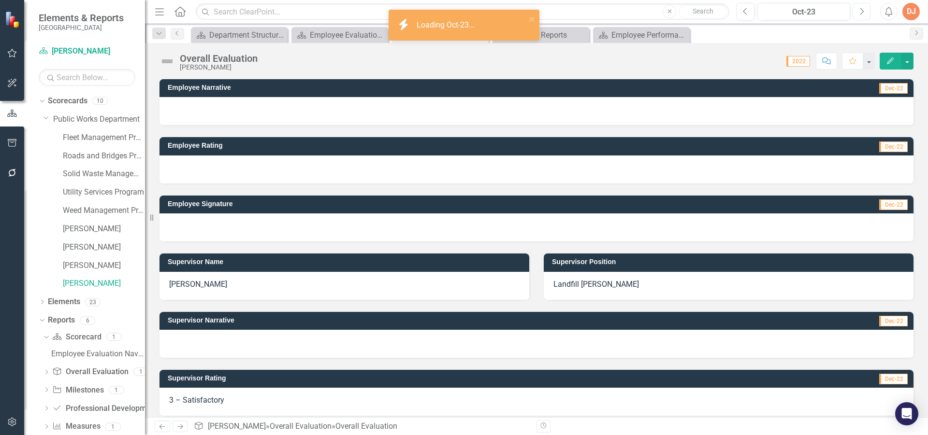
click at [859, 9] on icon "Next" at bounding box center [861, 11] width 5 height 9
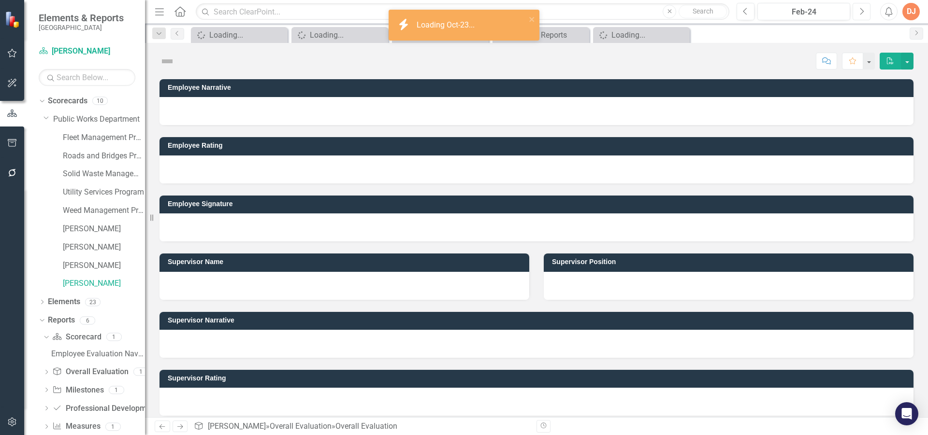
click at [859, 9] on icon "Next" at bounding box center [861, 11] width 5 height 9
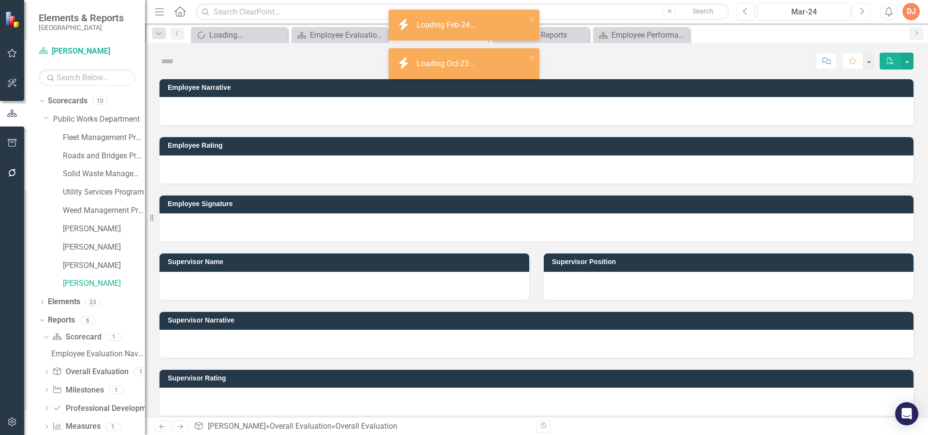
click at [859, 9] on icon "Next" at bounding box center [861, 11] width 5 height 9
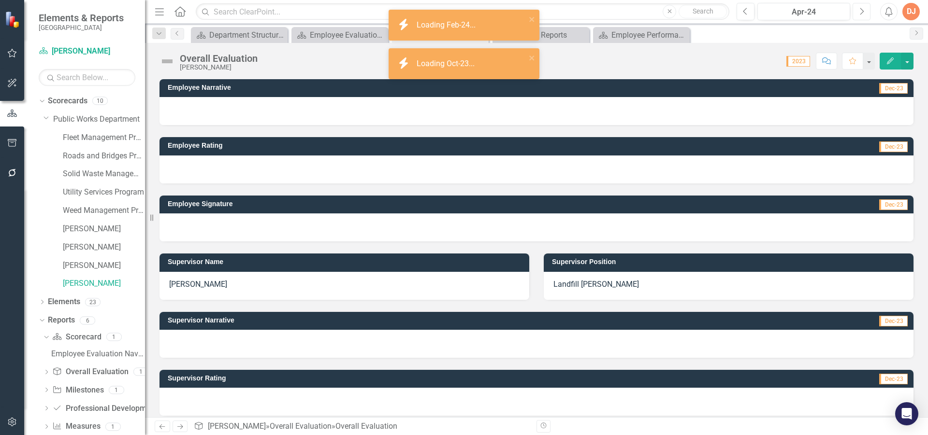
click at [859, 9] on icon "Next" at bounding box center [861, 11] width 5 height 9
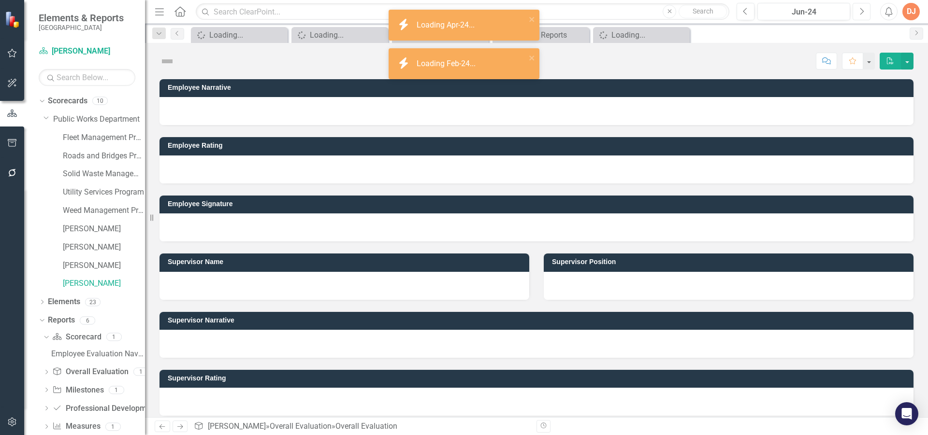
click at [859, 9] on icon "Next" at bounding box center [861, 11] width 5 height 9
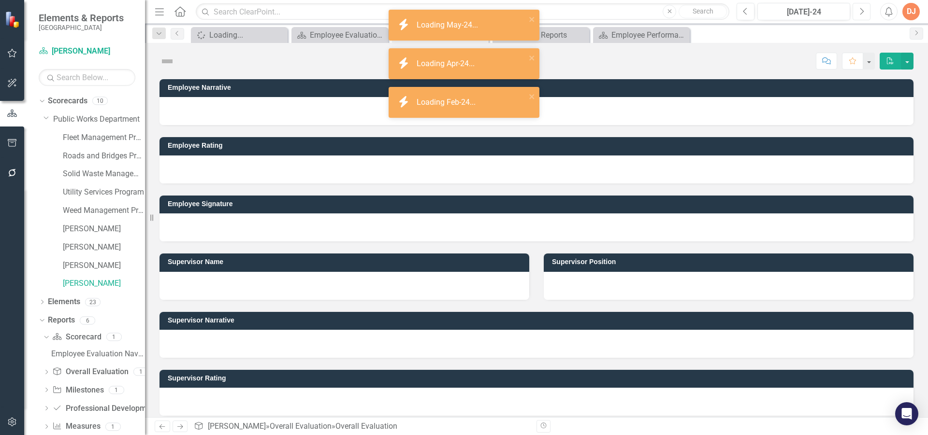
click at [859, 9] on icon "Next" at bounding box center [861, 11] width 5 height 9
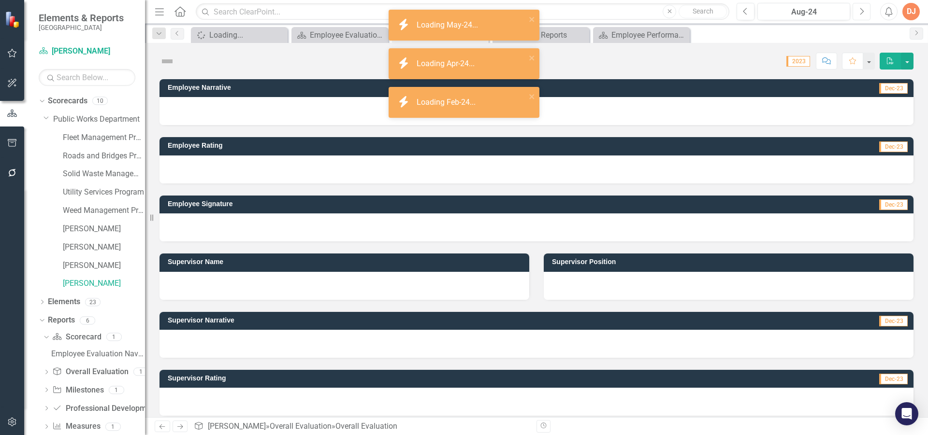
click at [859, 9] on icon "Next" at bounding box center [861, 11] width 5 height 9
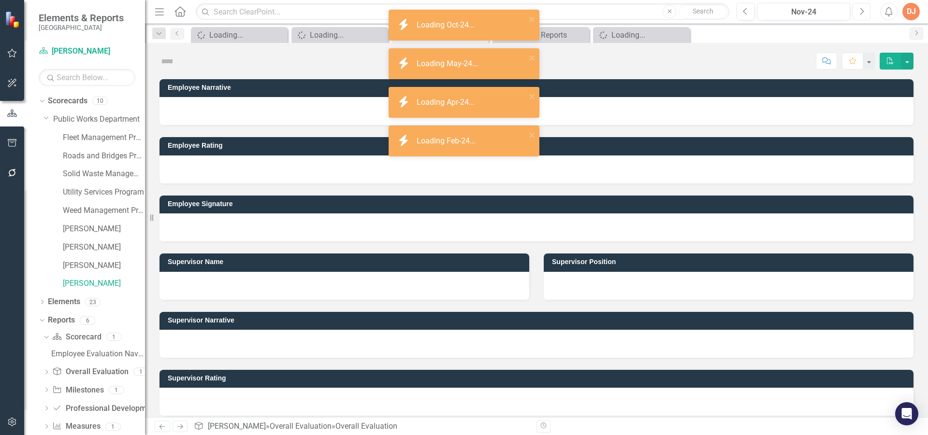
click at [859, 9] on icon "Next" at bounding box center [861, 11] width 5 height 9
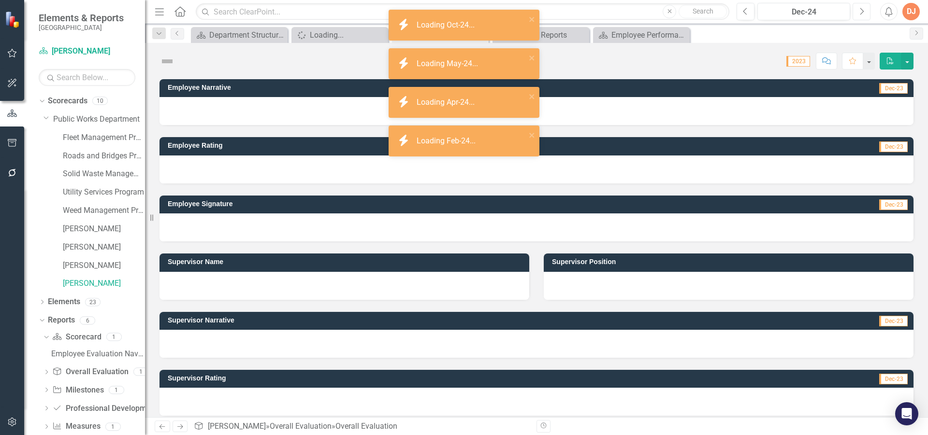
click at [859, 9] on icon "Next" at bounding box center [861, 11] width 5 height 9
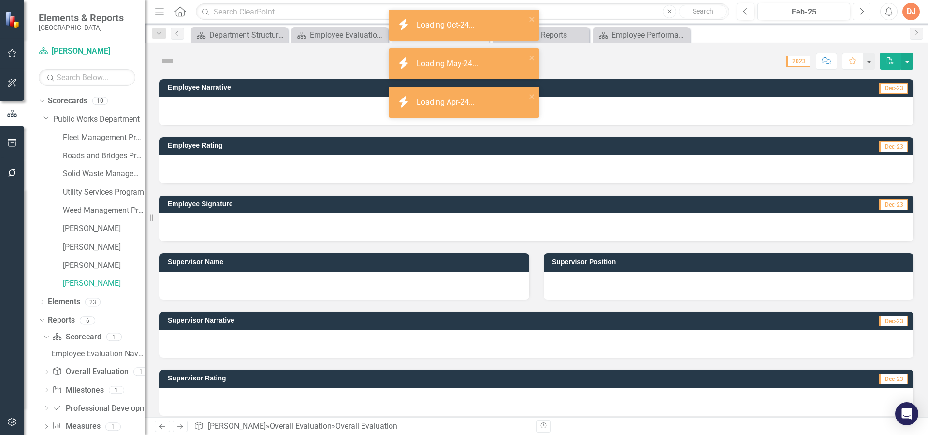
click at [859, 9] on icon "Next" at bounding box center [861, 11] width 5 height 9
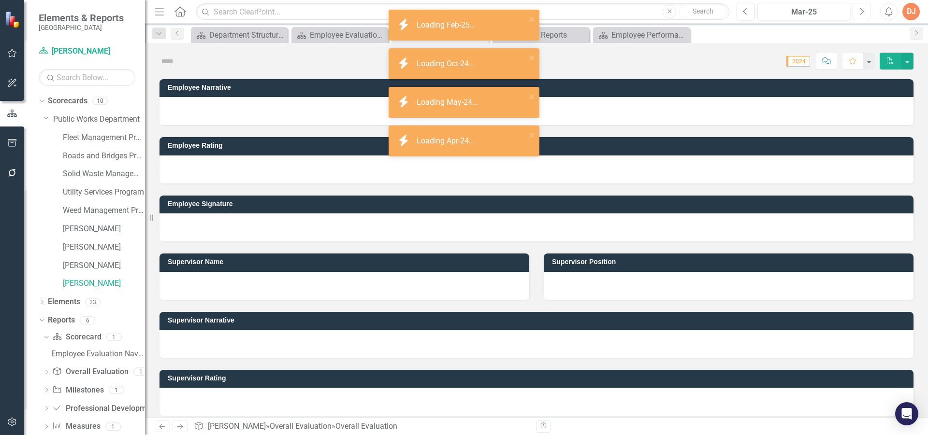
click at [859, 9] on icon "Next" at bounding box center [861, 11] width 5 height 9
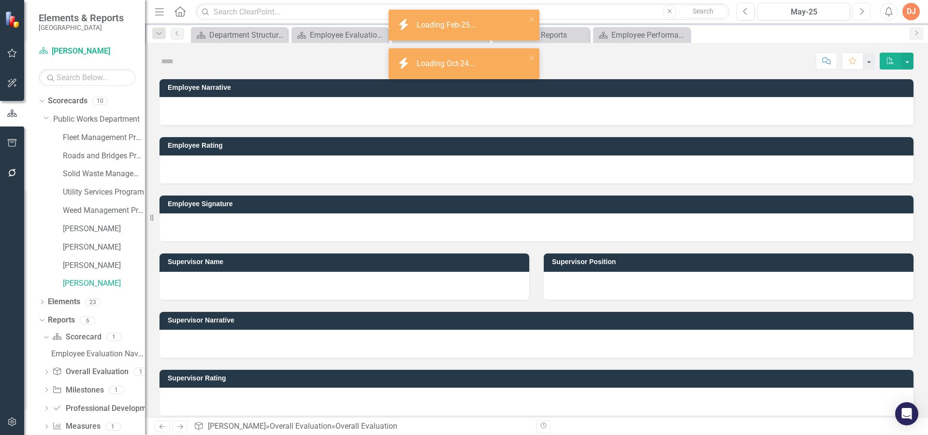
click at [859, 9] on icon "Next" at bounding box center [861, 11] width 5 height 9
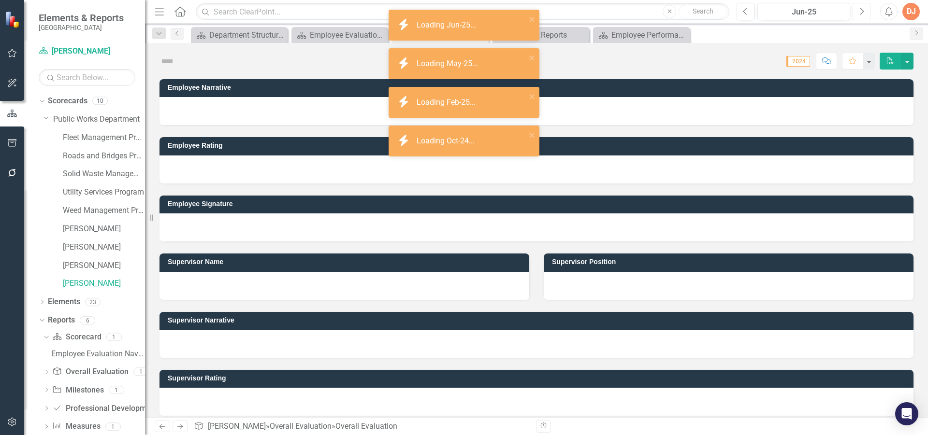
click at [859, 9] on icon "Next" at bounding box center [861, 11] width 5 height 9
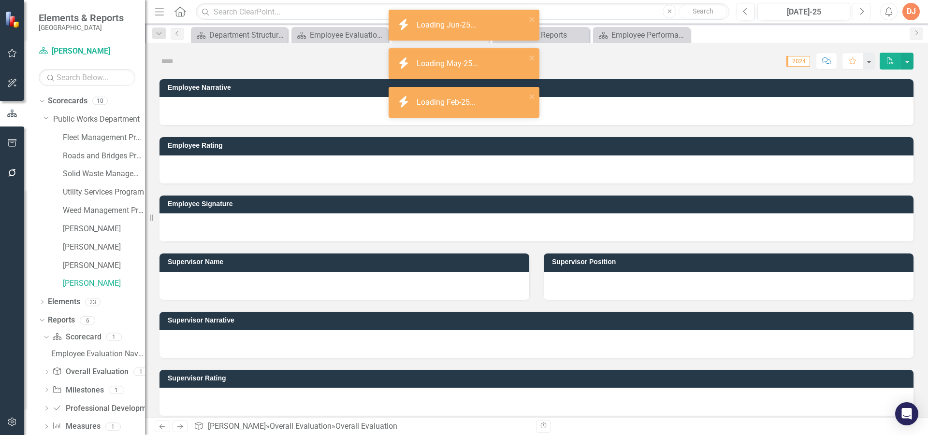
click at [859, 9] on icon "Next" at bounding box center [861, 11] width 5 height 9
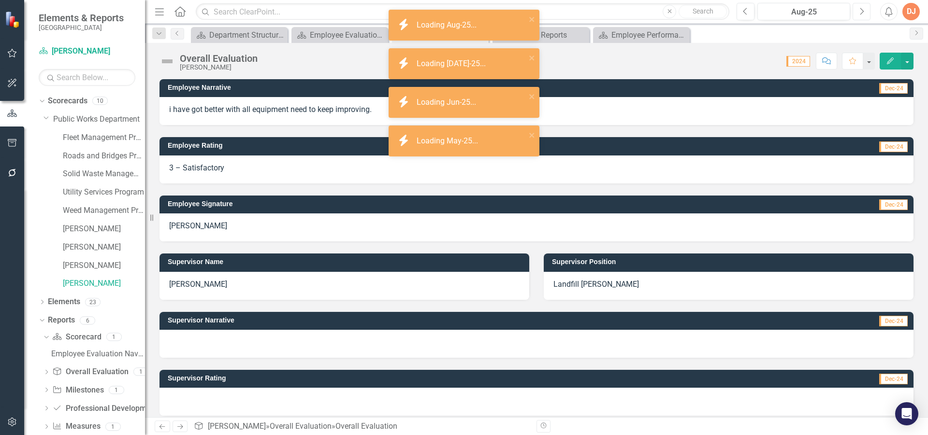
scroll to position [183, 0]
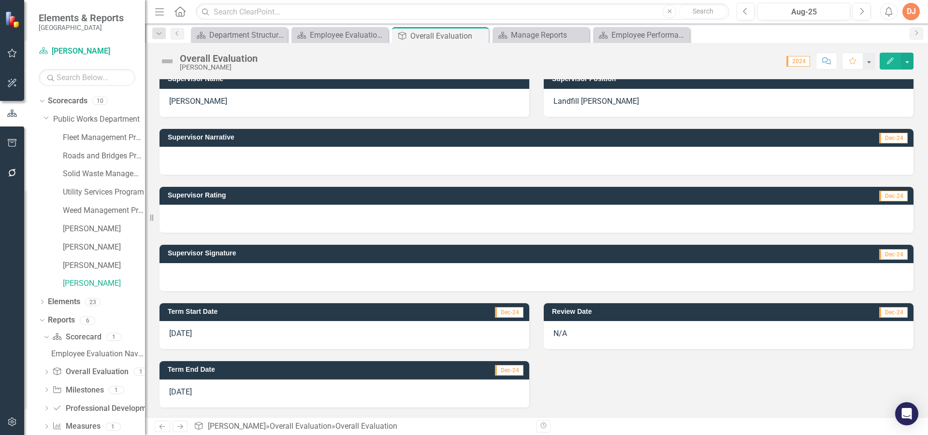
click at [320, 276] on div at bounding box center [537, 277] width 754 height 28
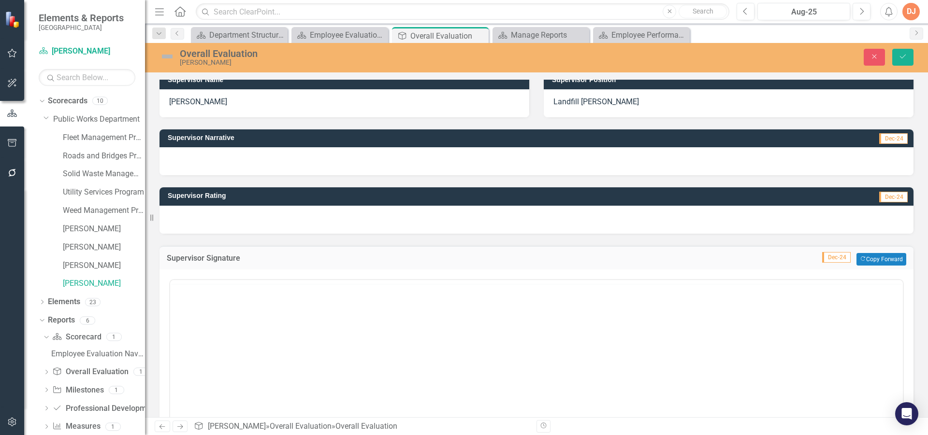
scroll to position [0, 0]
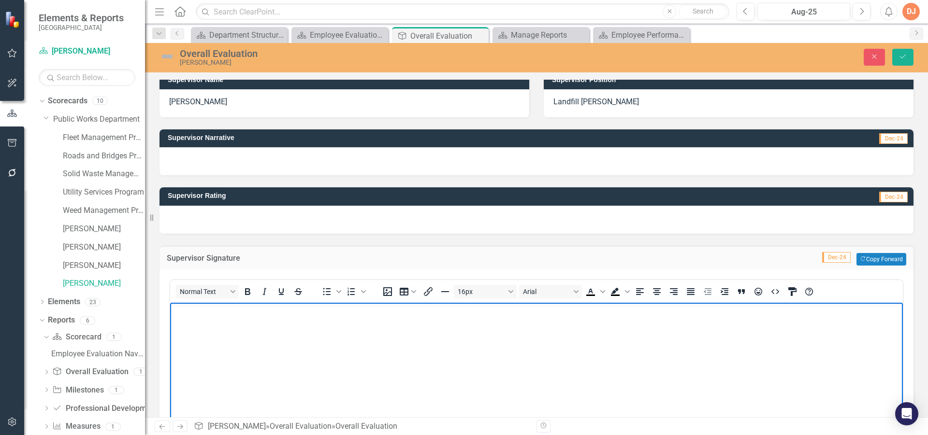
click at [297, 325] on body "Rich Text Area. Press ALT-0 for help." at bounding box center [536, 375] width 733 height 145
click at [900, 52] on button "Save" at bounding box center [902, 57] width 21 height 17
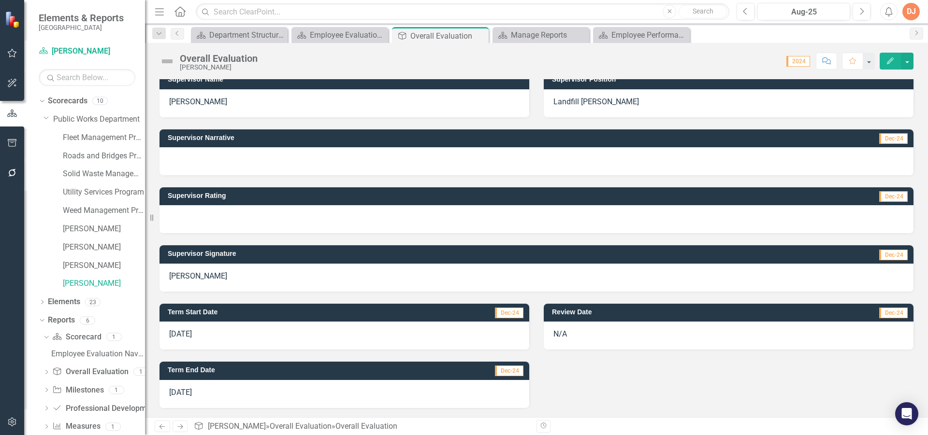
scroll to position [183, 0]
click at [214, 217] on div at bounding box center [537, 219] width 754 height 28
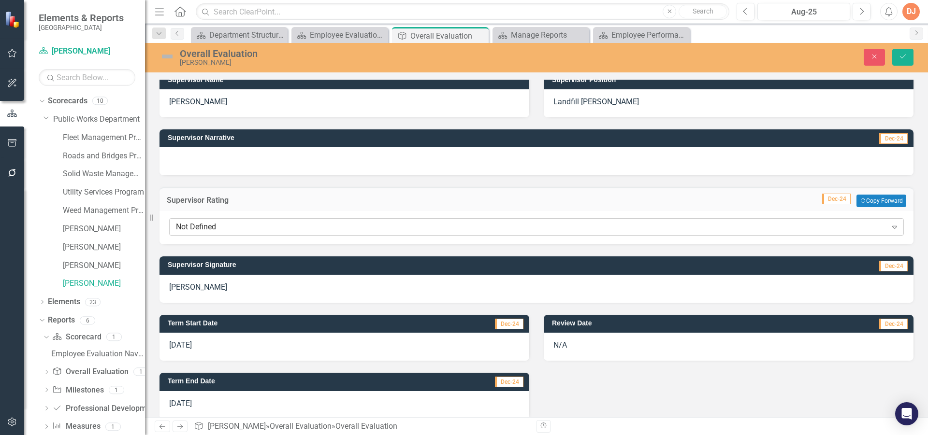
click at [187, 223] on div "Not Defined" at bounding box center [531, 227] width 711 height 11
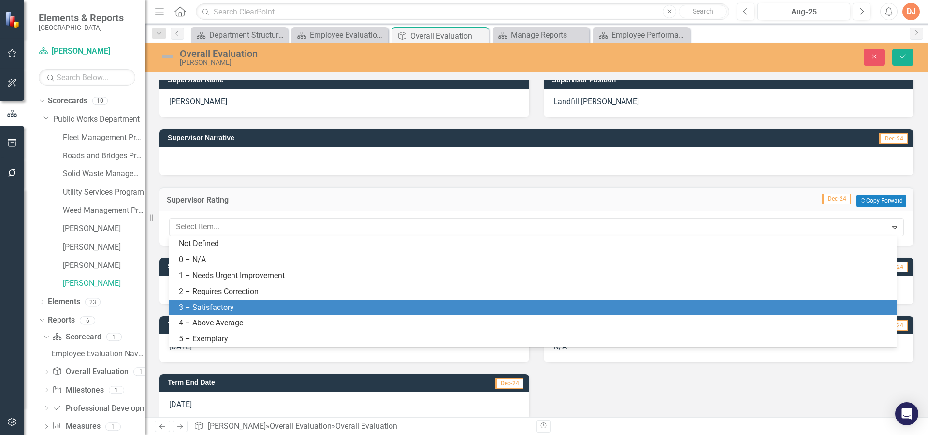
click at [216, 308] on div "3 – Satisfactory" at bounding box center [535, 308] width 712 height 11
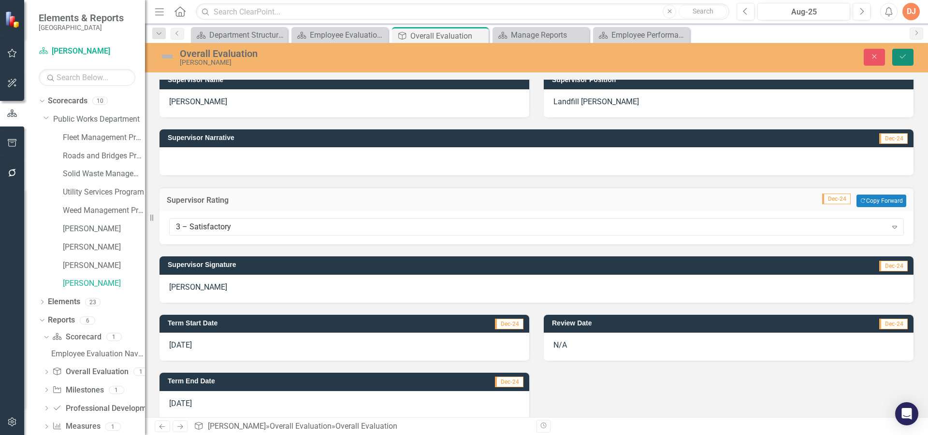
click at [906, 52] on button "Save" at bounding box center [902, 57] width 21 height 17
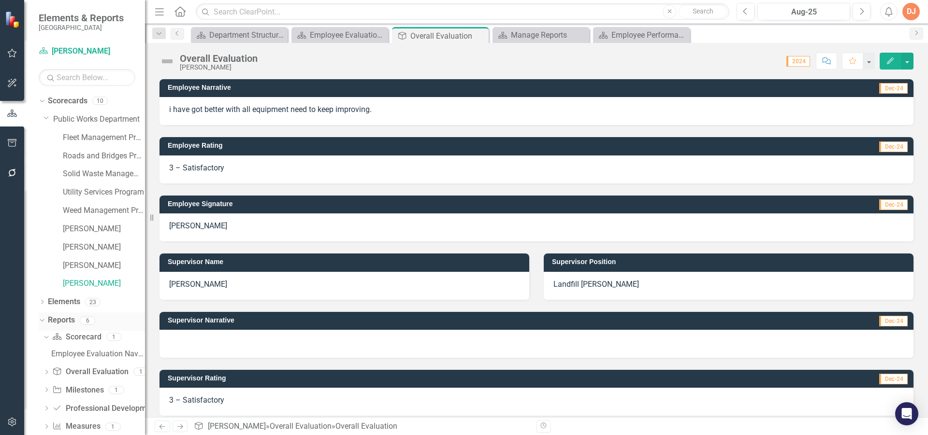
click at [58, 321] on link "Reports" at bounding box center [61, 320] width 27 height 11
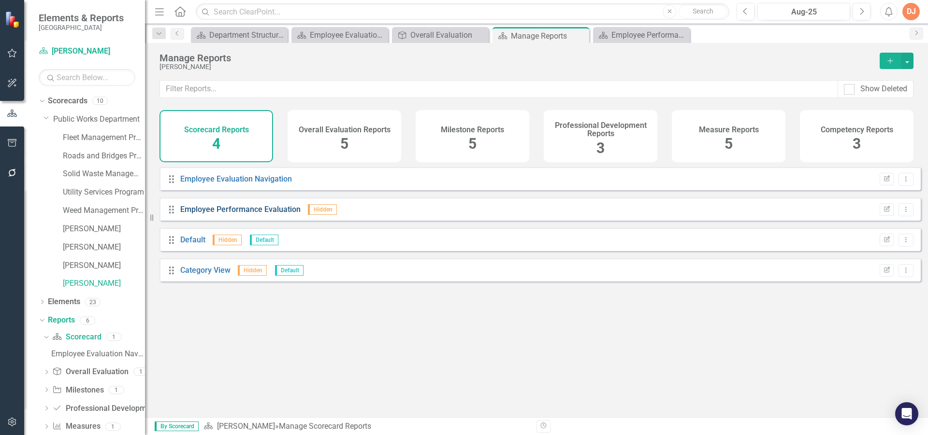
click at [233, 213] on link "Employee Performance Evaluation" at bounding box center [240, 209] width 120 height 9
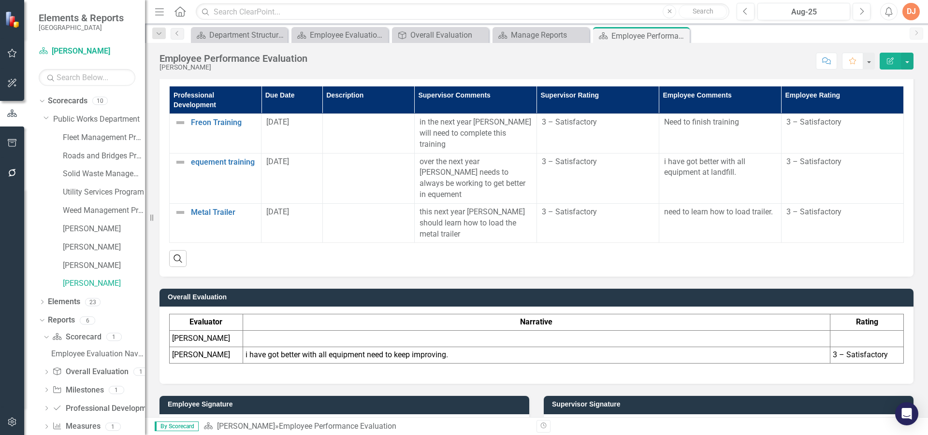
scroll to position [1257, 0]
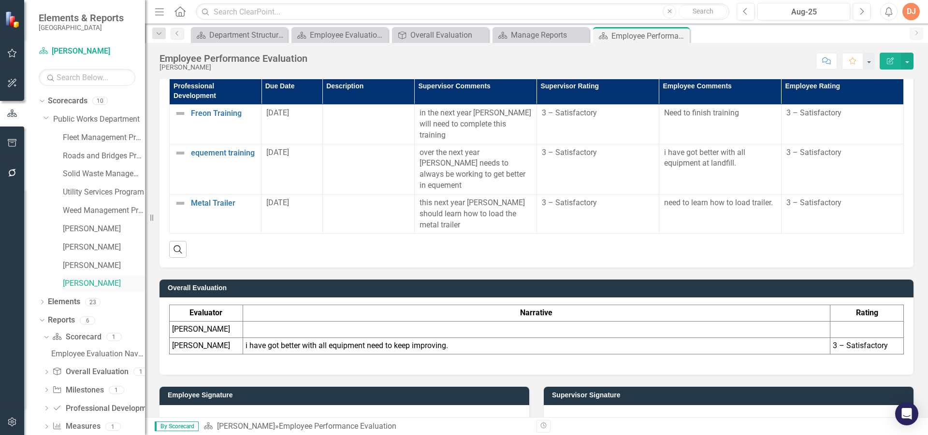
click at [85, 284] on link "[PERSON_NAME]" at bounding box center [104, 283] width 82 height 11
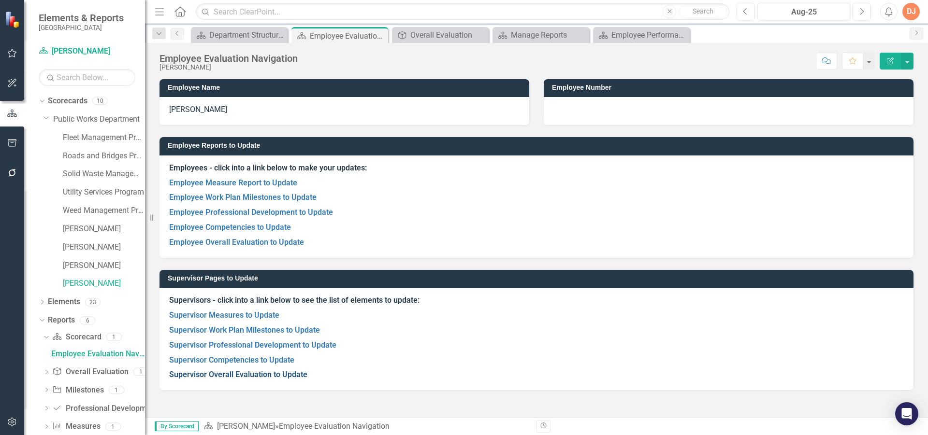
click at [223, 372] on link "Supervisor Overall Evaluation to Update" at bounding box center [238, 374] width 138 height 9
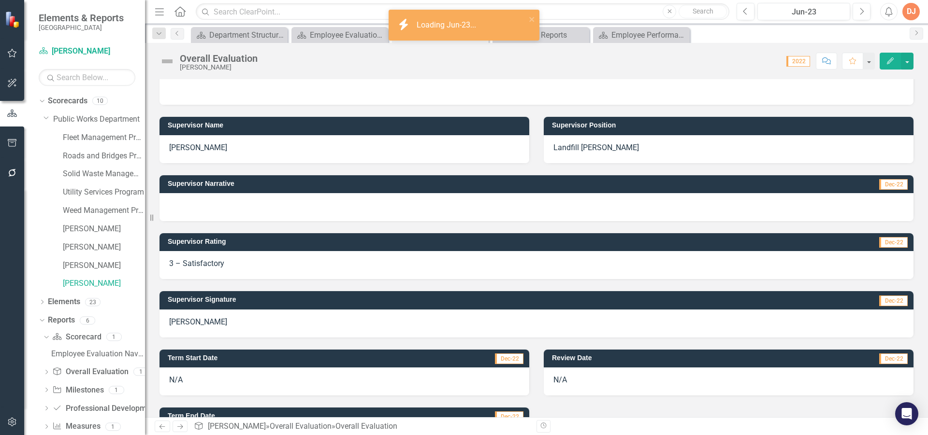
scroll to position [183, 0]
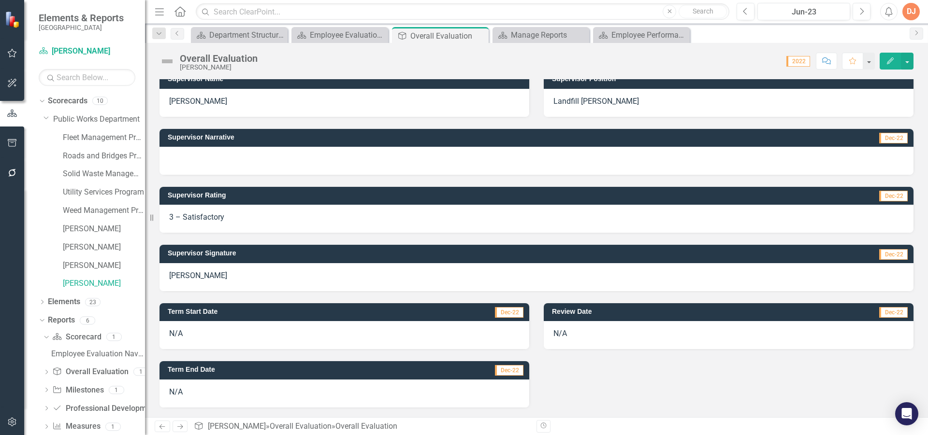
click at [425, 283] on div "[PERSON_NAME]" at bounding box center [537, 277] width 754 height 28
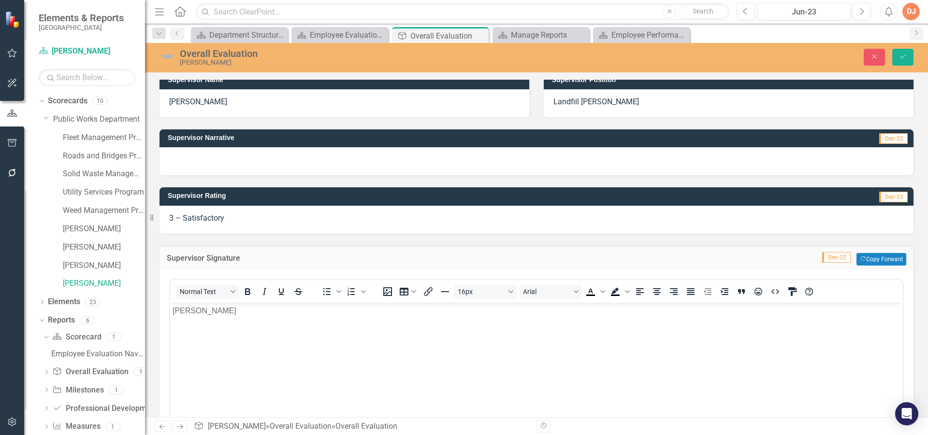
scroll to position [0, 0]
click at [899, 57] on icon "Save" at bounding box center [903, 56] width 9 height 7
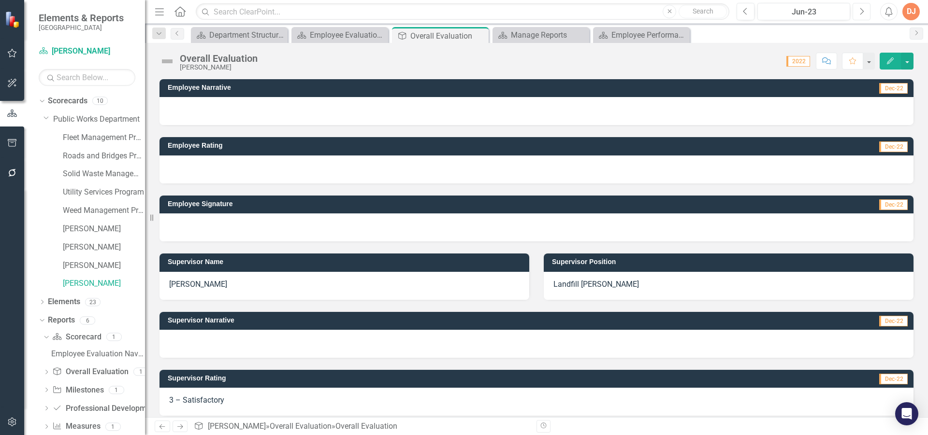
click at [864, 15] on button "Next" at bounding box center [862, 11] width 18 height 17
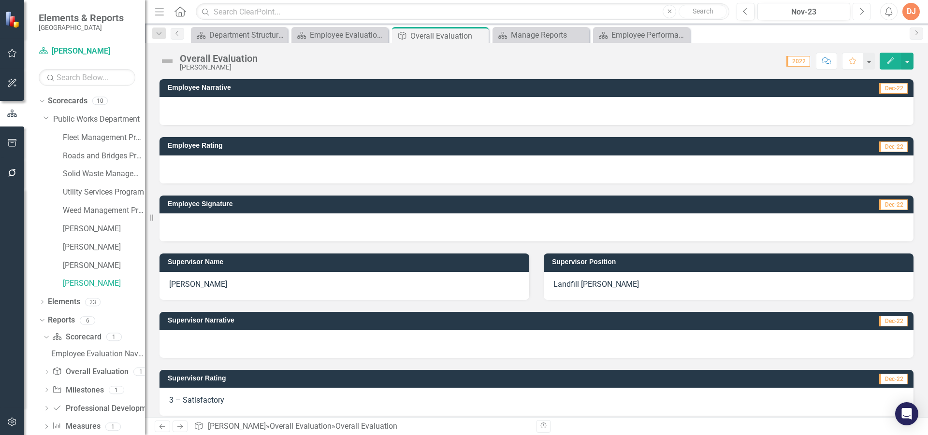
click at [864, 14] on button "Next" at bounding box center [862, 11] width 18 height 17
click at [865, 14] on button "Next" at bounding box center [862, 11] width 18 height 17
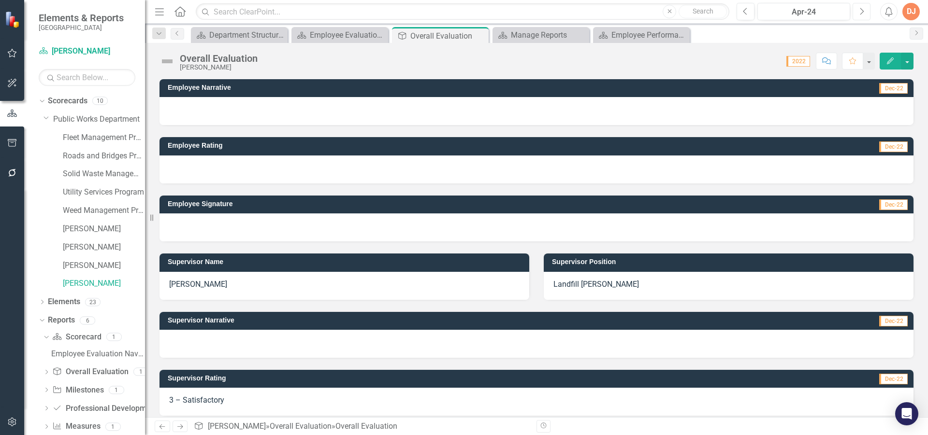
click at [865, 14] on button "Next" at bounding box center [862, 11] width 18 height 17
click at [865, 13] on button "Next" at bounding box center [862, 11] width 18 height 17
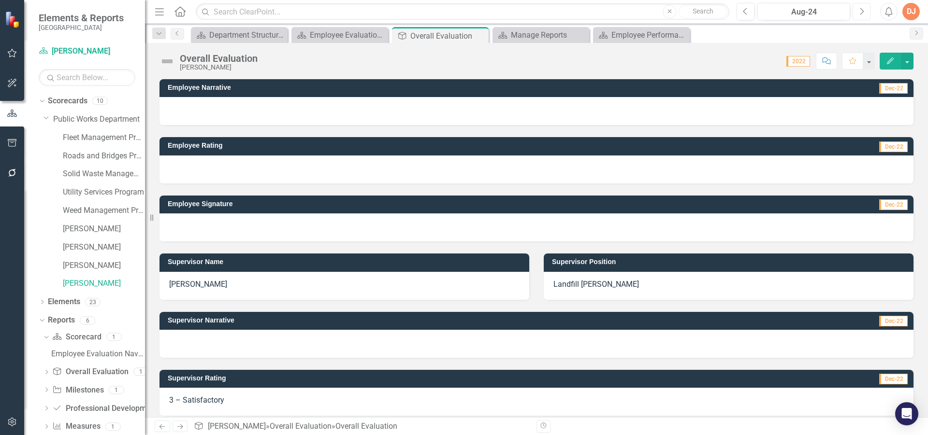
click at [865, 13] on button "Next" at bounding box center [862, 11] width 18 height 17
click at [865, 12] on button "Next" at bounding box center [862, 11] width 18 height 17
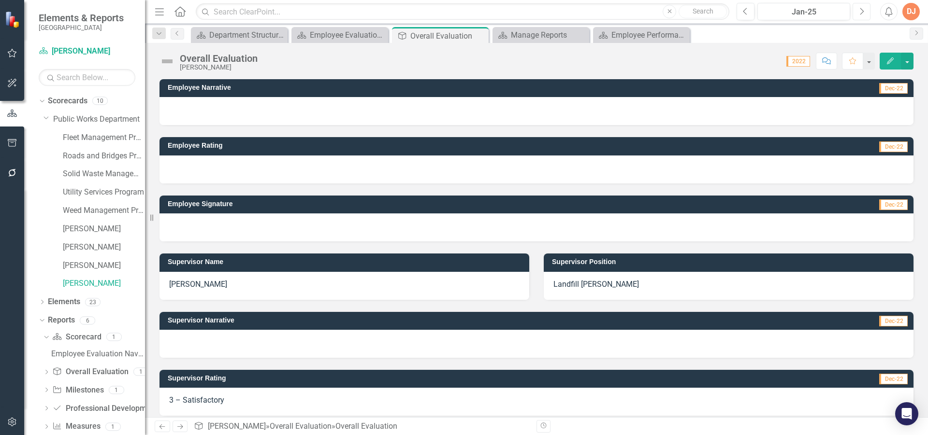
click at [865, 12] on button "Next" at bounding box center [862, 11] width 18 height 17
click at [864, 12] on button "Next" at bounding box center [862, 11] width 18 height 17
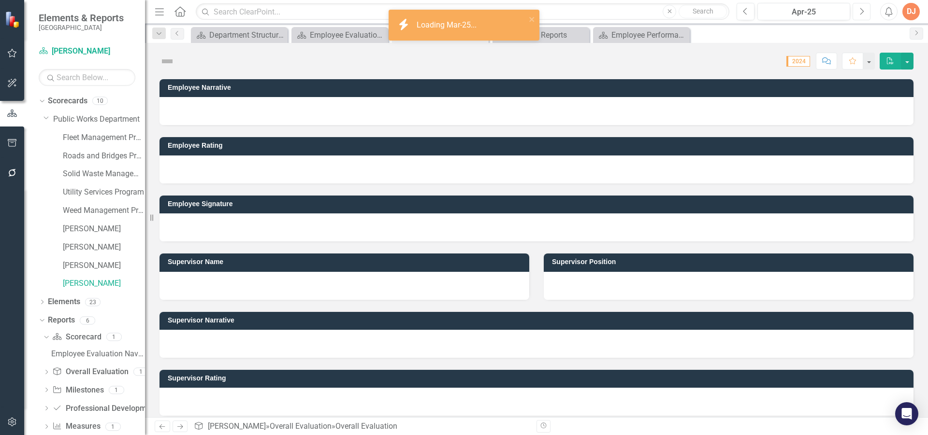
click at [863, 12] on icon "Next" at bounding box center [861, 11] width 5 height 9
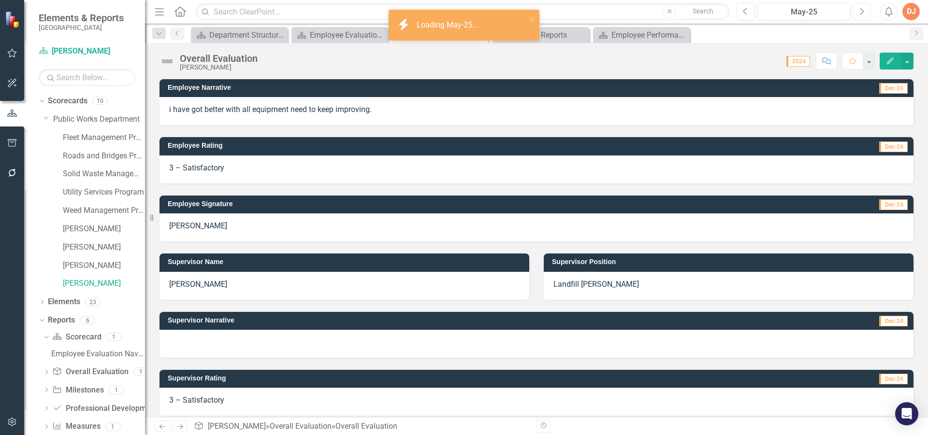
click at [864, 14] on icon "Next" at bounding box center [861, 11] width 5 height 9
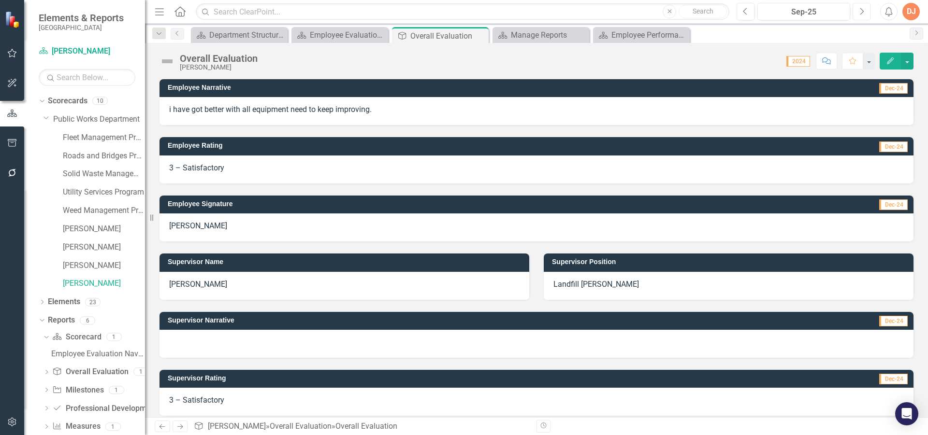
click at [864, 14] on icon "Next" at bounding box center [861, 11] width 5 height 9
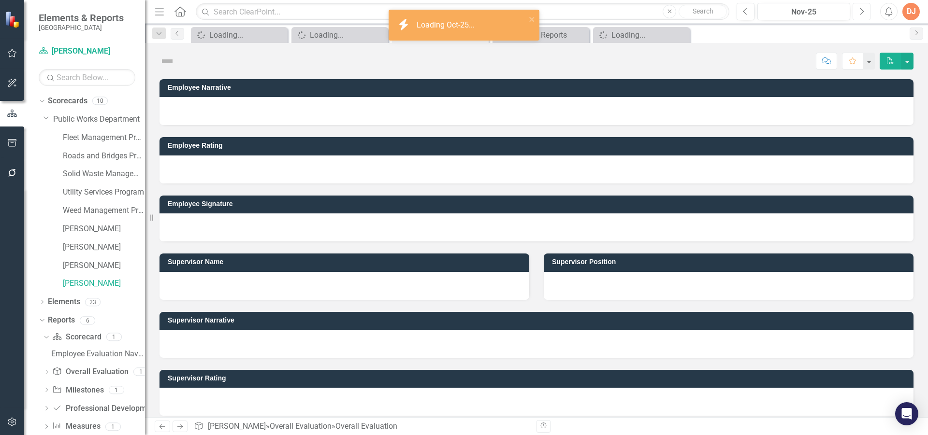
click at [864, 14] on icon "Next" at bounding box center [861, 11] width 5 height 9
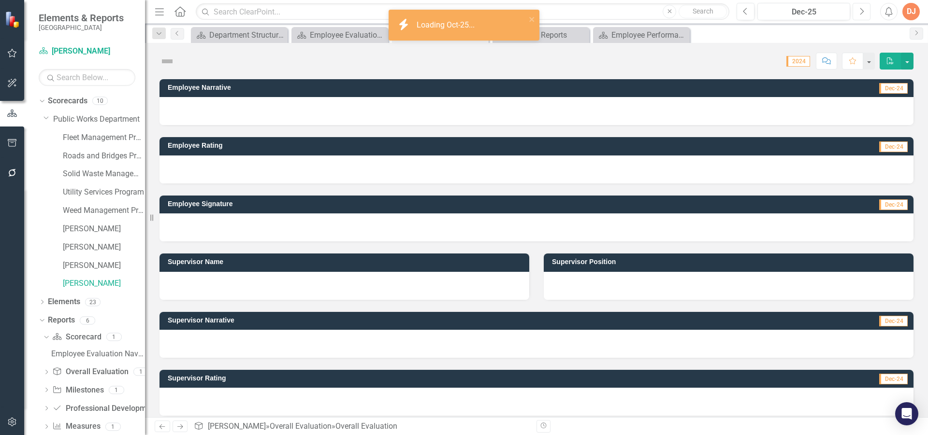
click at [864, 14] on icon "Next" at bounding box center [861, 11] width 5 height 9
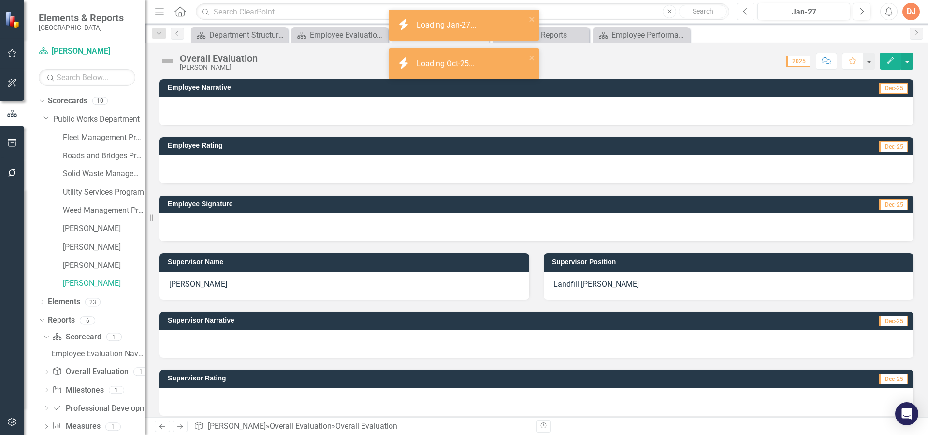
click at [746, 14] on icon "button" at bounding box center [745, 11] width 4 height 7
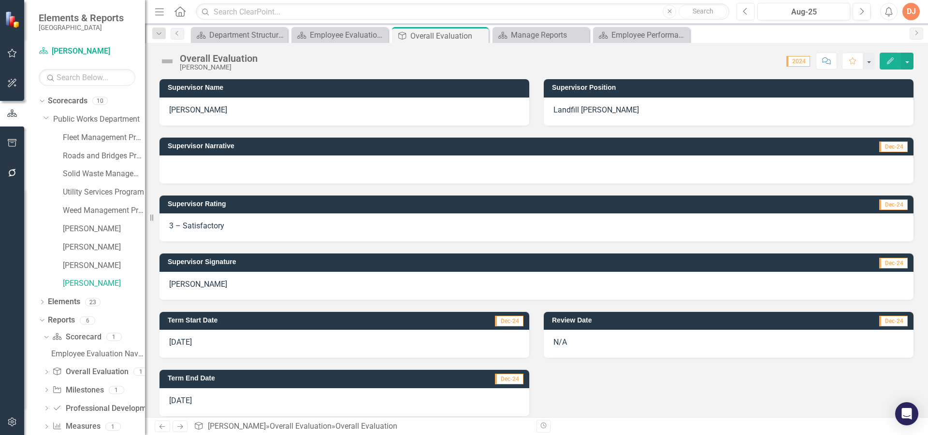
scroll to position [183, 0]
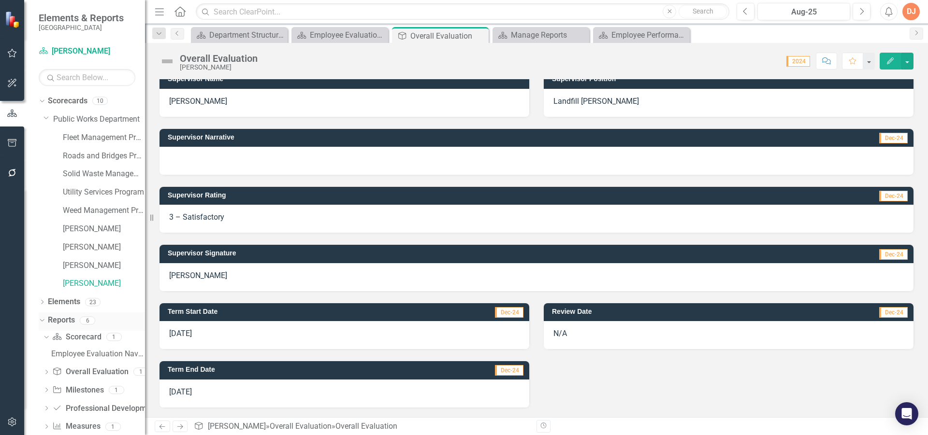
click at [64, 319] on link "Reports" at bounding box center [61, 320] width 27 height 11
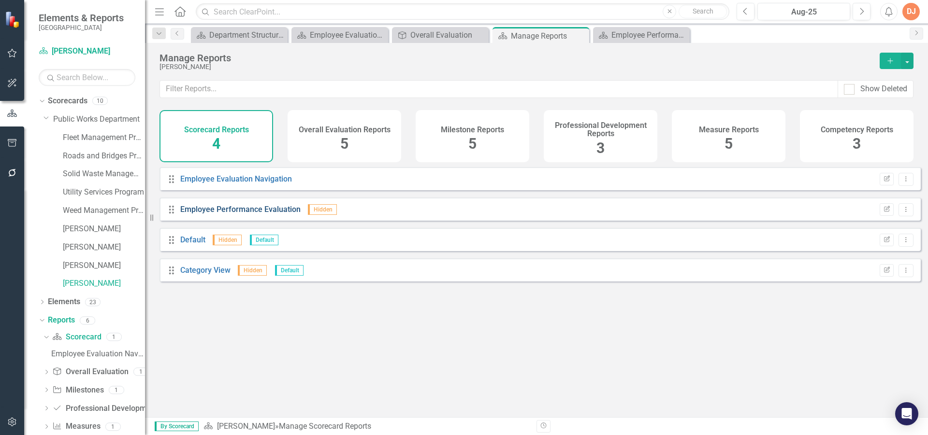
click at [214, 214] on link "Employee Performance Evaluation" at bounding box center [240, 209] width 120 height 9
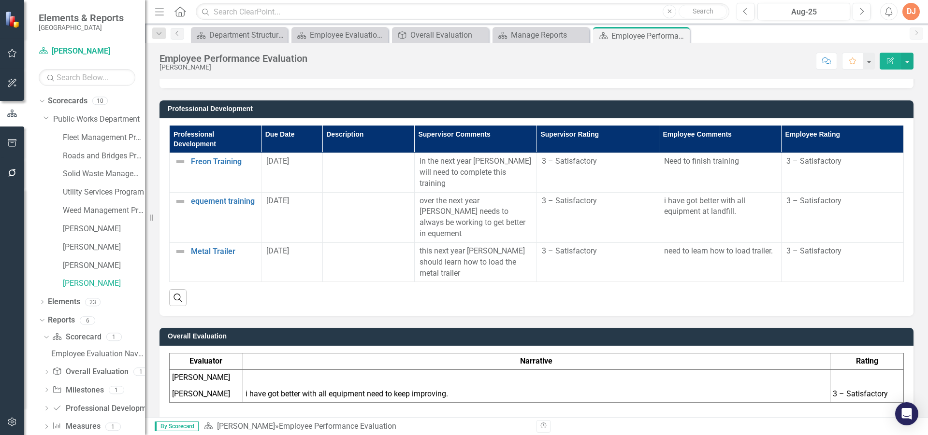
scroll to position [1257, 0]
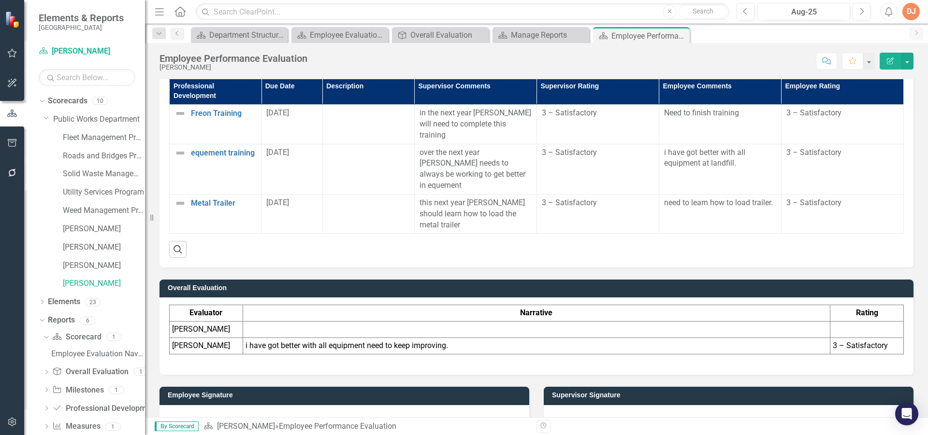
click at [589, 406] on div at bounding box center [729, 420] width 370 height 28
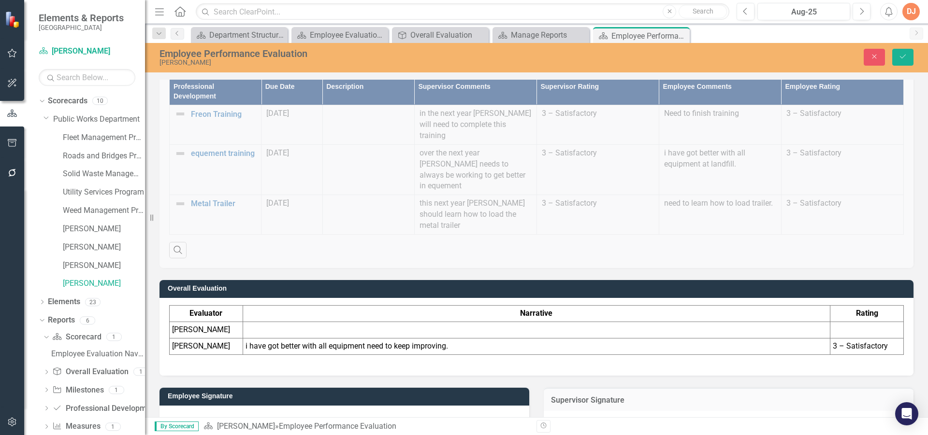
click at [905, 55] on icon "Save" at bounding box center [903, 56] width 9 height 7
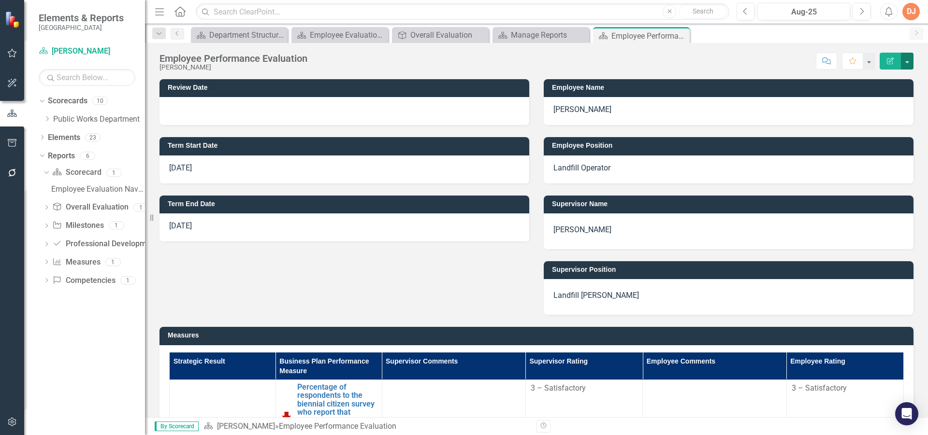
click at [907, 62] on button "button" at bounding box center [907, 61] width 13 height 17
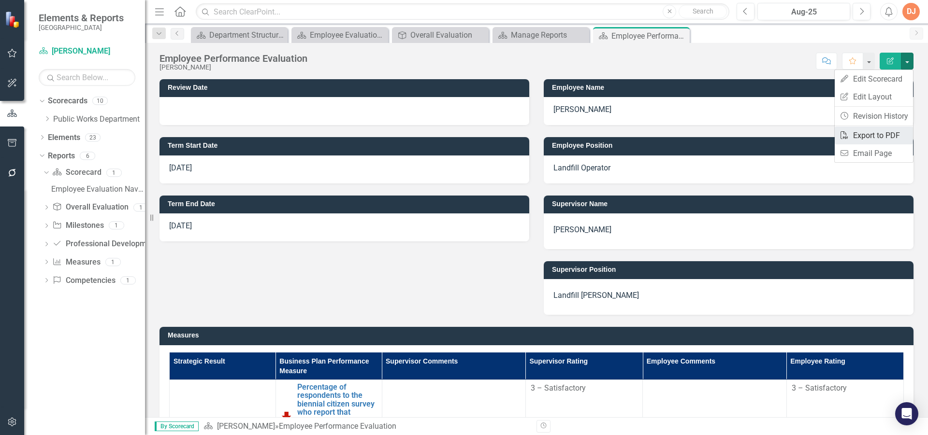
click at [886, 135] on link "PDF Export to PDF" at bounding box center [874, 136] width 78 height 18
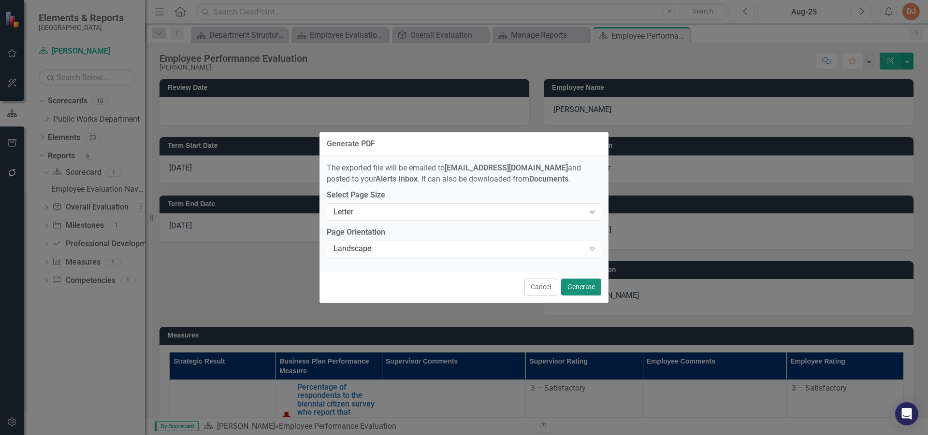
click at [586, 288] on button "Generate" at bounding box center [581, 287] width 40 height 17
